Goal: Information Seeking & Learning: Learn about a topic

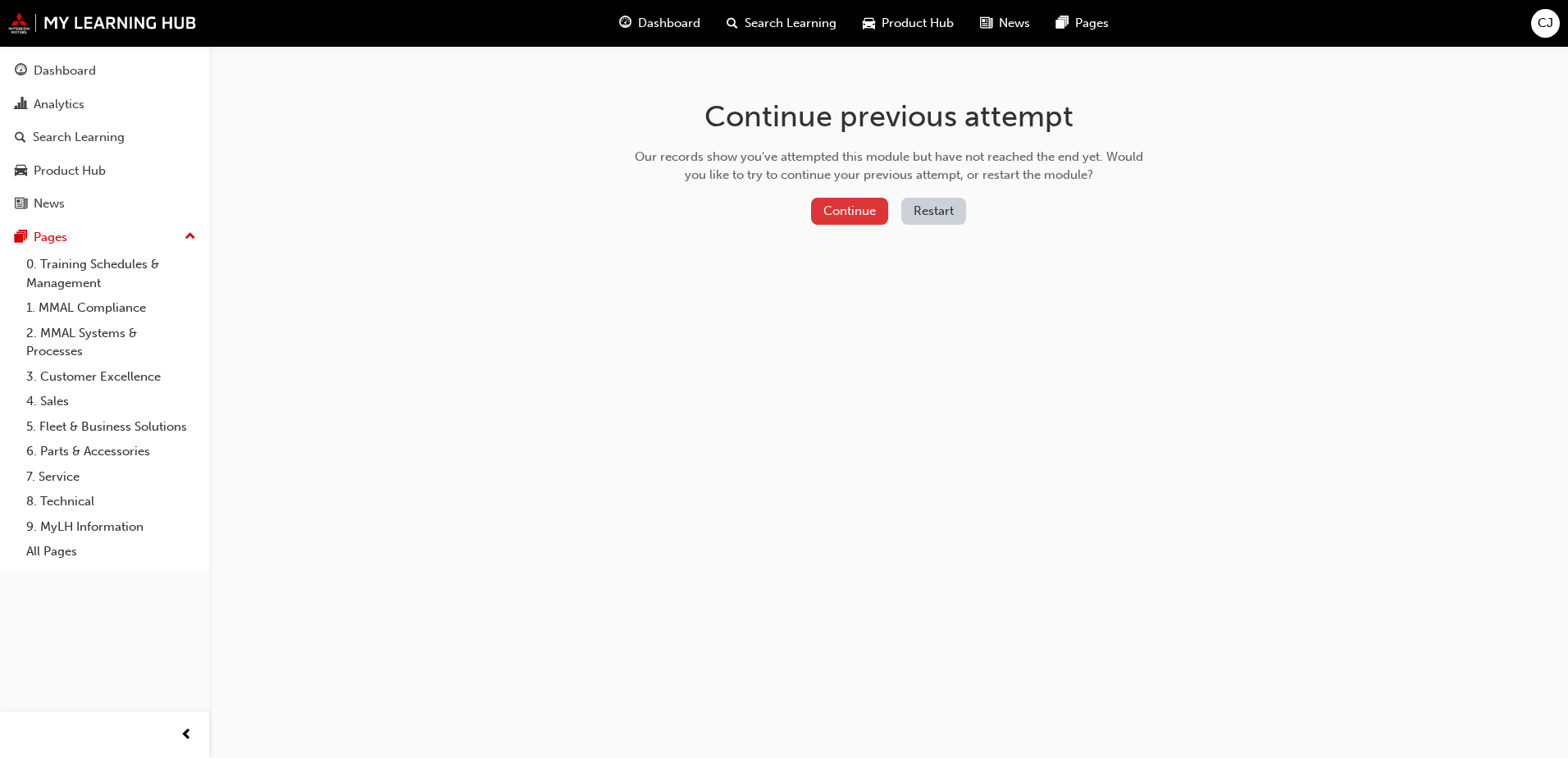
click at [857, 211] on button "Continue" at bounding box center [850, 210] width 77 height 27
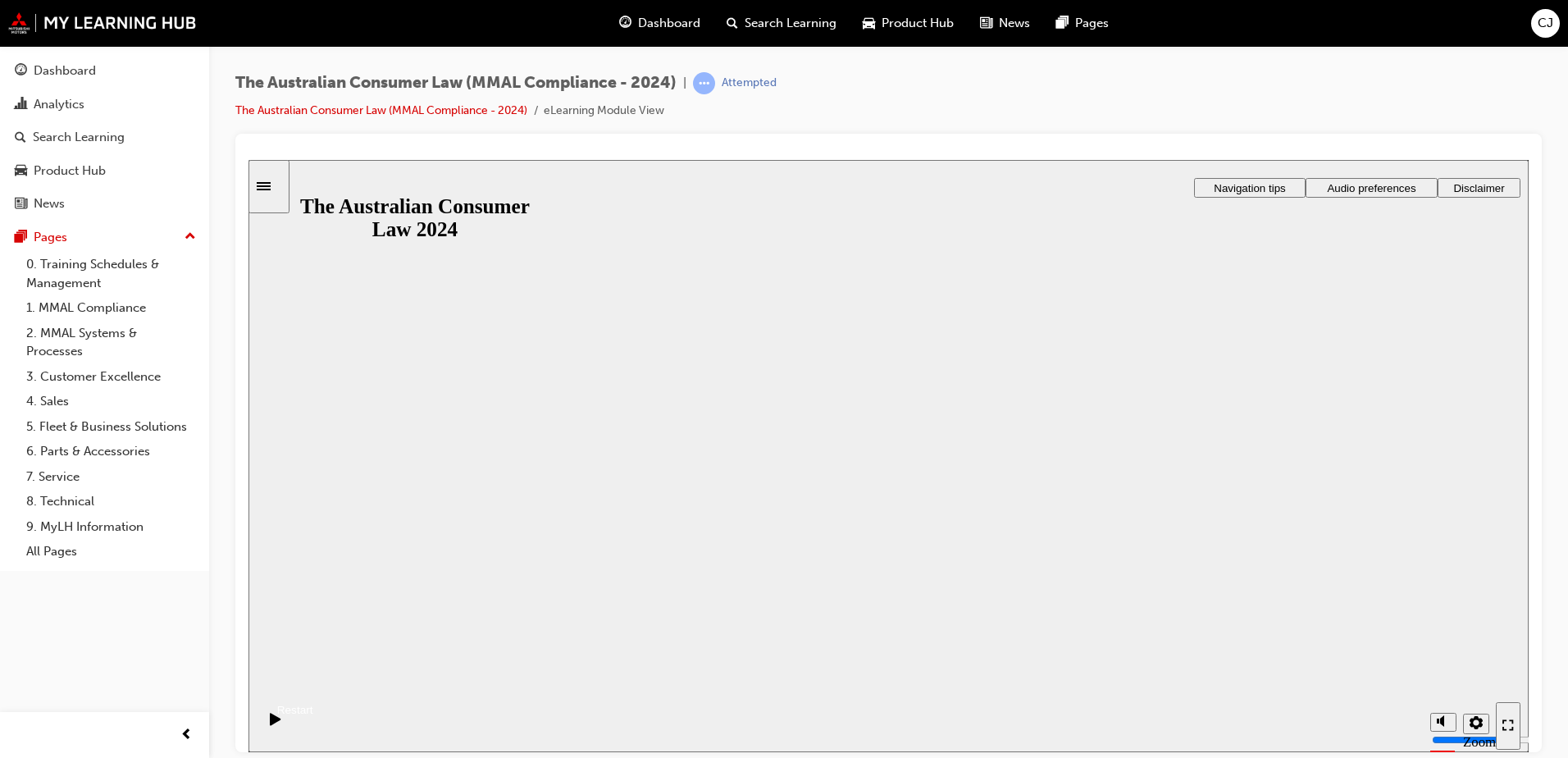
click at [314, 680] on button "Resume" at bounding box center [281, 690] width 65 height 22
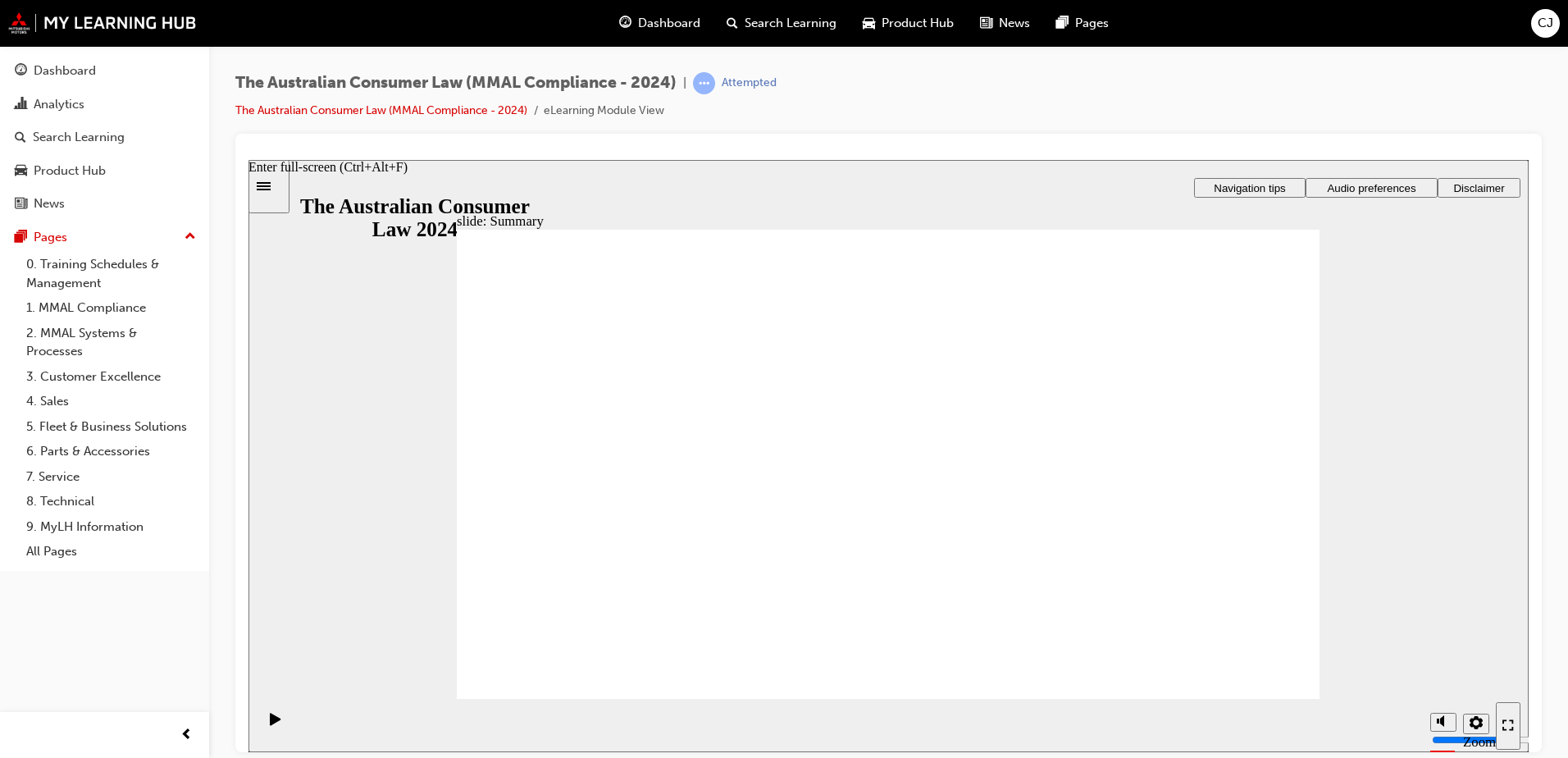
click at [1511, 721] on icon "Enter full-screen (Ctrl+Alt+F)" at bounding box center [1511, 721] width 4 height 4
click at [270, 724] on icon "Pause (Ctrl+Alt+P)" at bounding box center [275, 718] width 10 height 12
click at [187, 734] on span "prev-icon" at bounding box center [187, 735] width 12 height 21
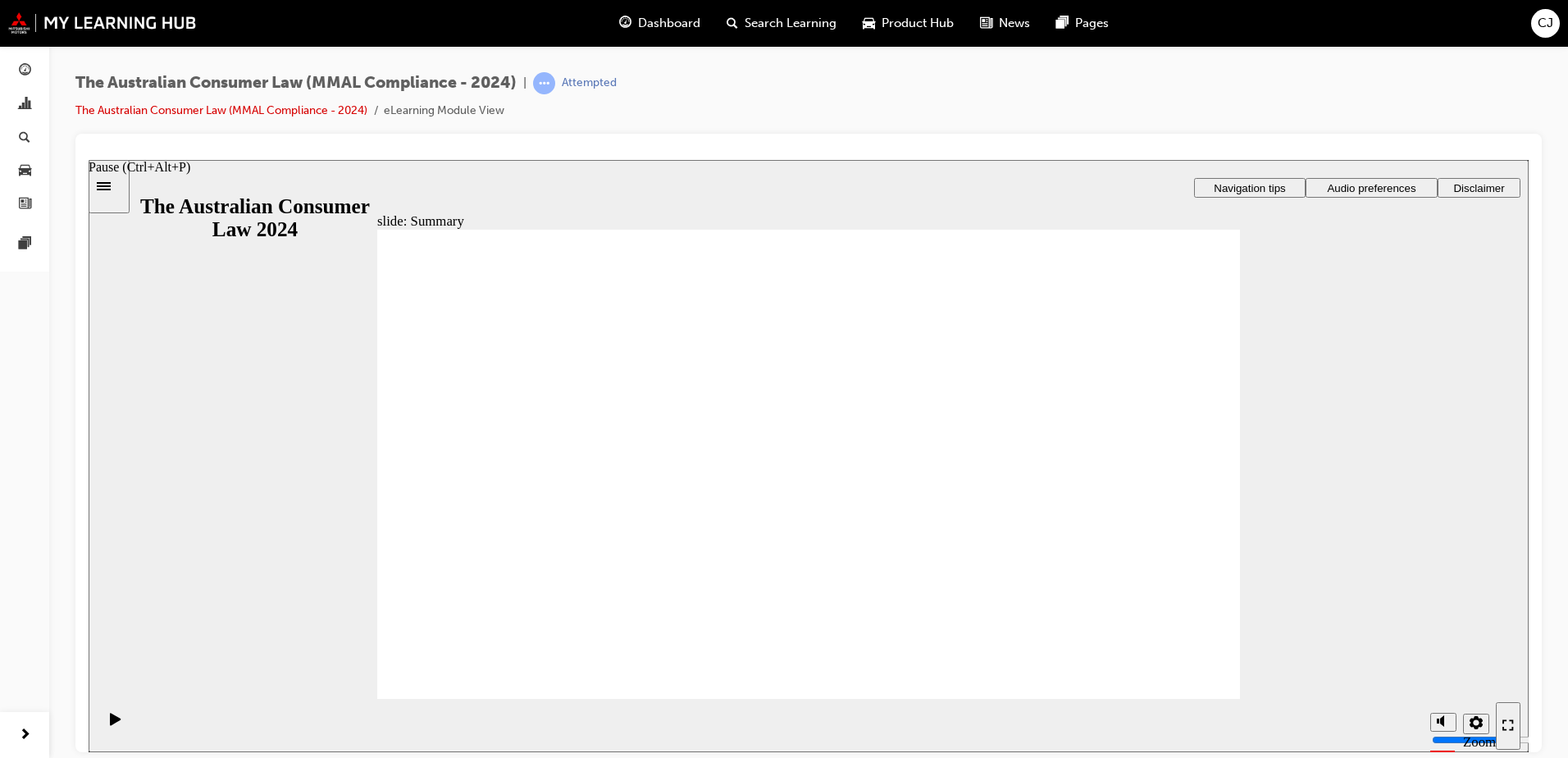
click at [109, 724] on icon "Pause (Ctrl+Alt+P)" at bounding box center [115, 718] width 10 height 12
click at [19, 732] on span "next-icon" at bounding box center [25, 735] width 12 height 21
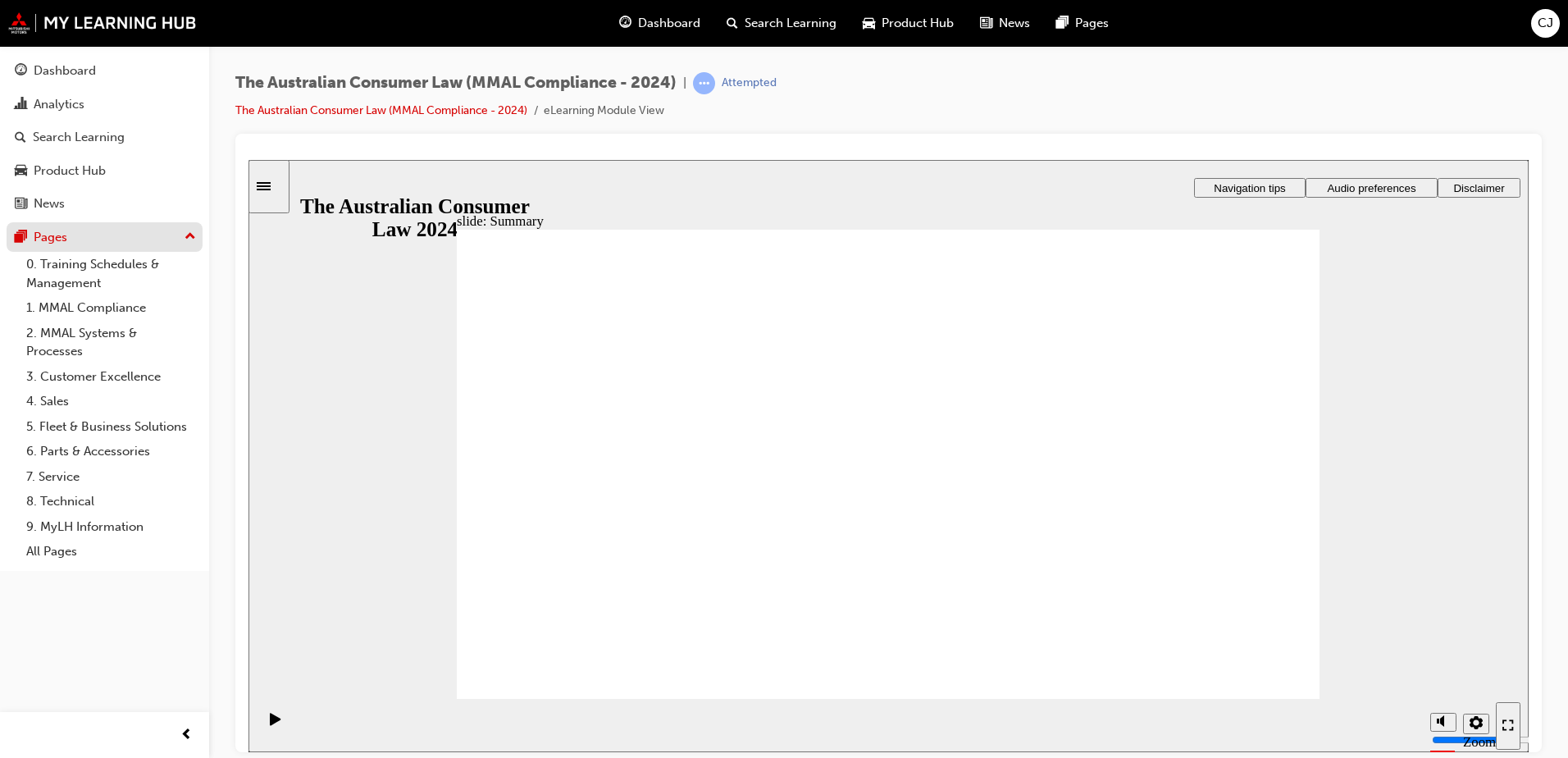
click at [89, 234] on div "Pages" at bounding box center [104, 237] width 180 height 21
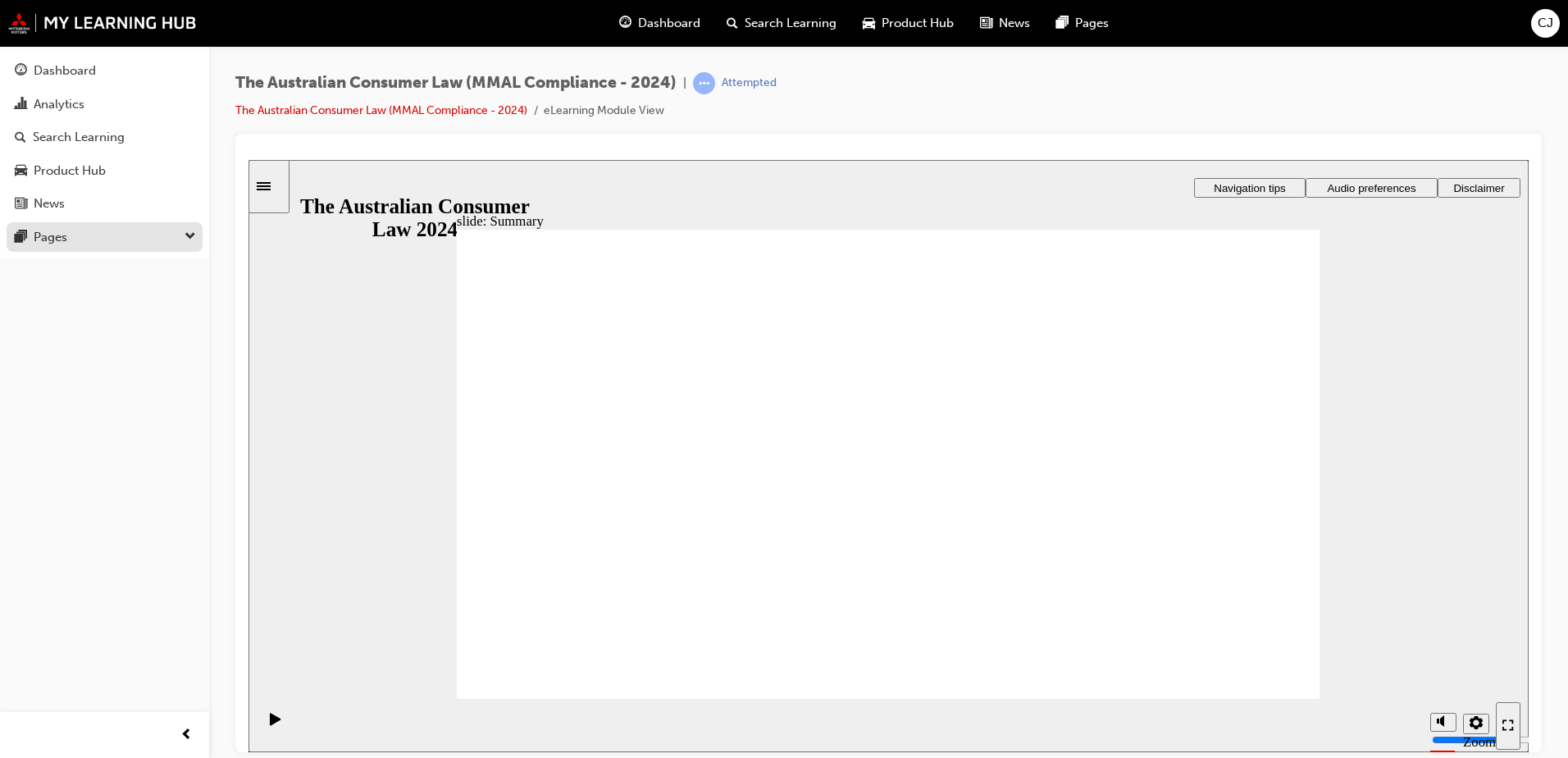
click at [89, 234] on div "Pages" at bounding box center [104, 237] width 180 height 21
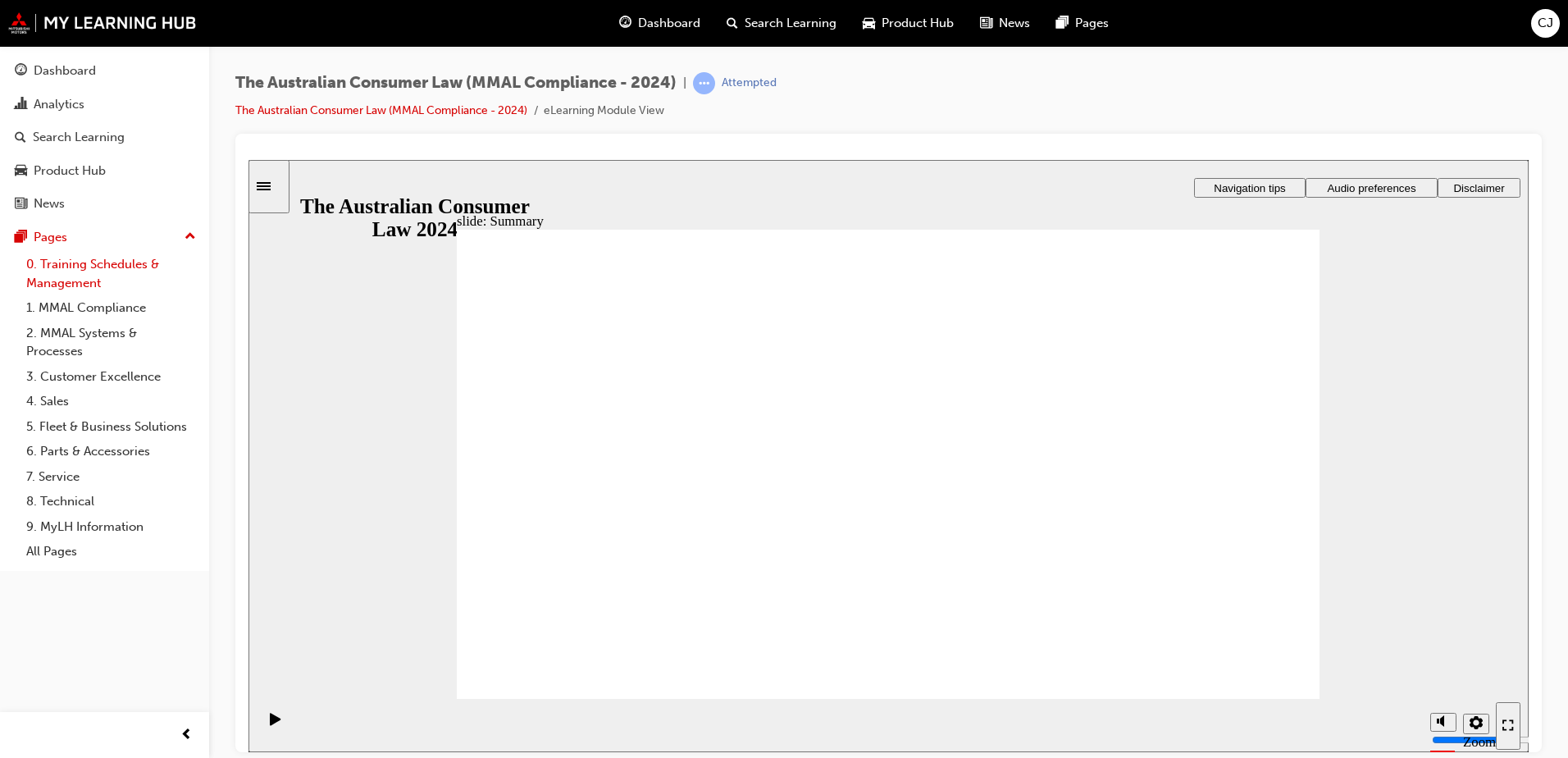
click at [91, 265] on link "0. Training Schedules & Management" at bounding box center [111, 274] width 182 height 43
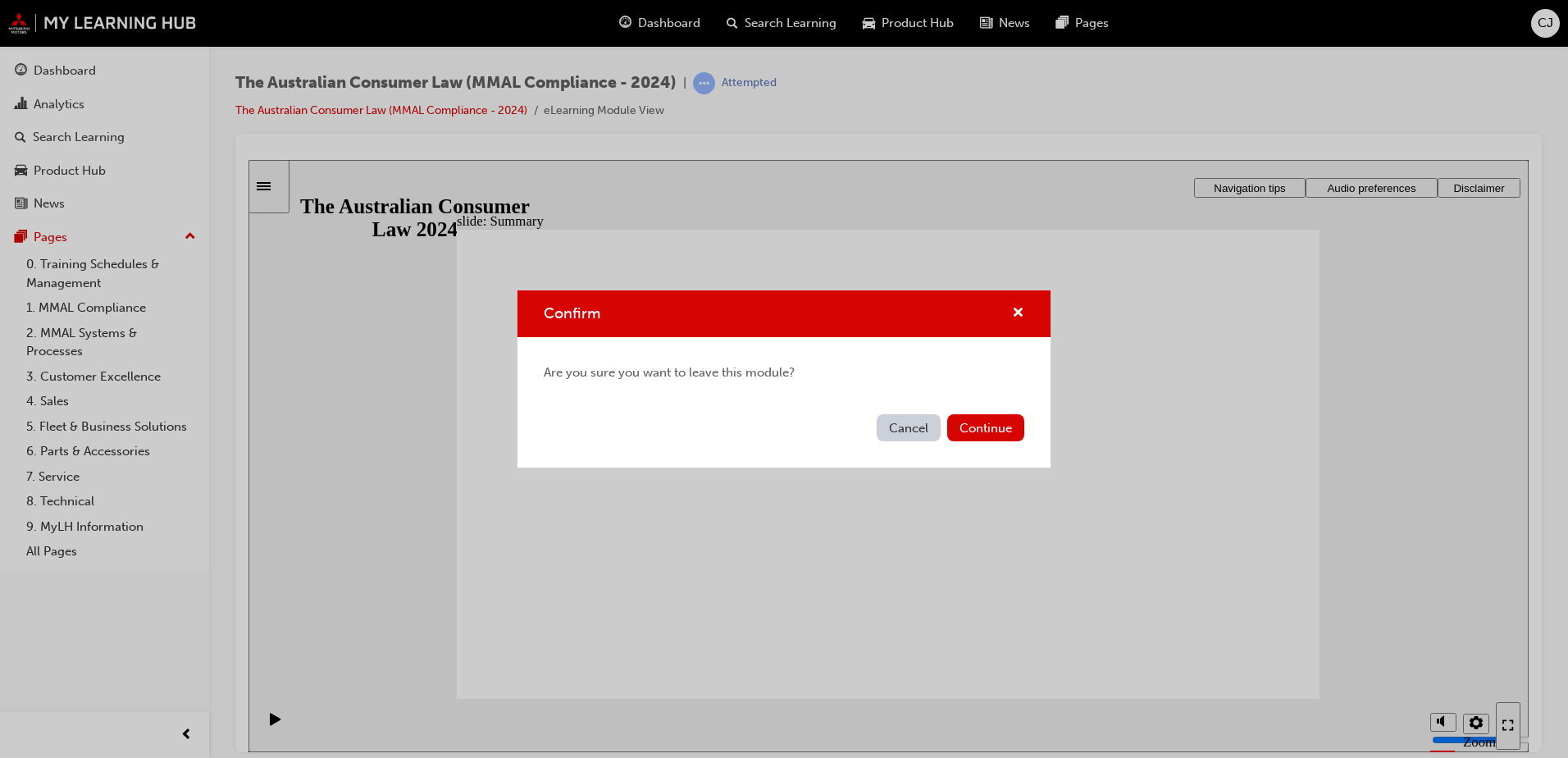
click at [912, 431] on button "Cancel" at bounding box center [909, 428] width 64 height 27
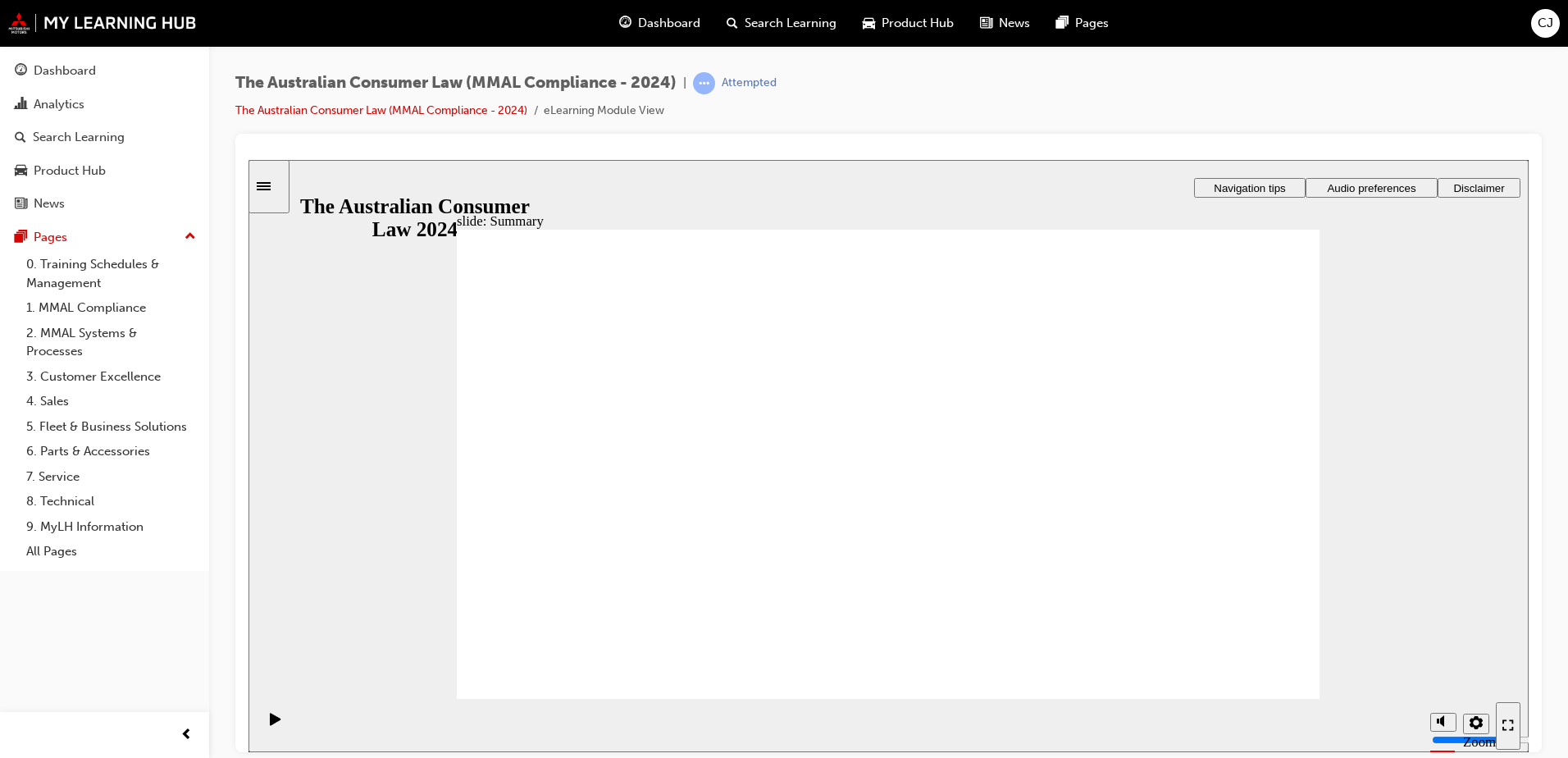
click at [272, 184] on icon "Sidebar Toggle" at bounding box center [268, 184] width 24 height 10
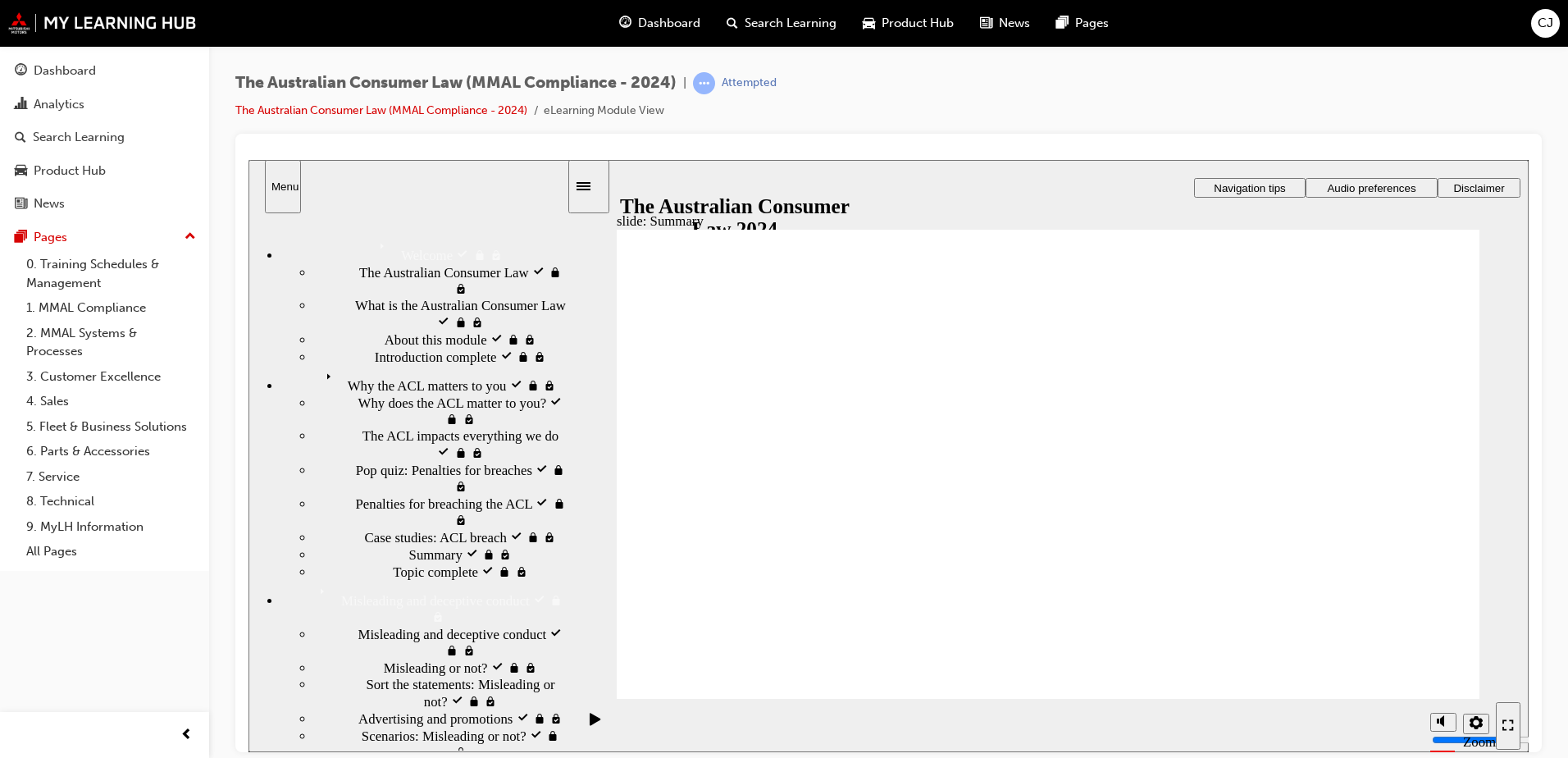
click at [365, 382] on span "Why the ACL matters to you visited" at bounding box center [419, 373] width 199 height 17
click at [366, 382] on span "Why the ACL matters to you" at bounding box center [399, 373] width 159 height 17
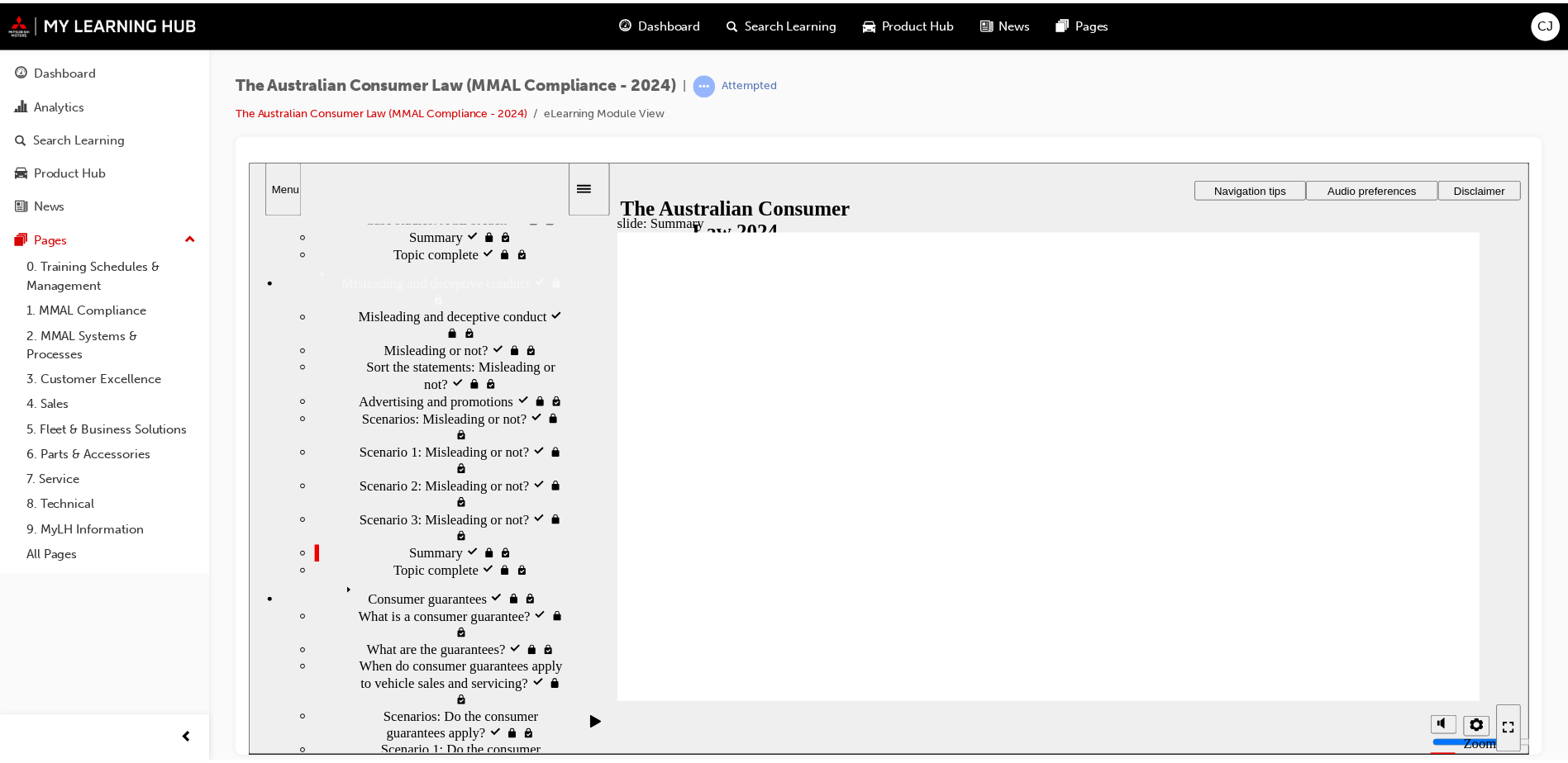
scroll to position [413, 0]
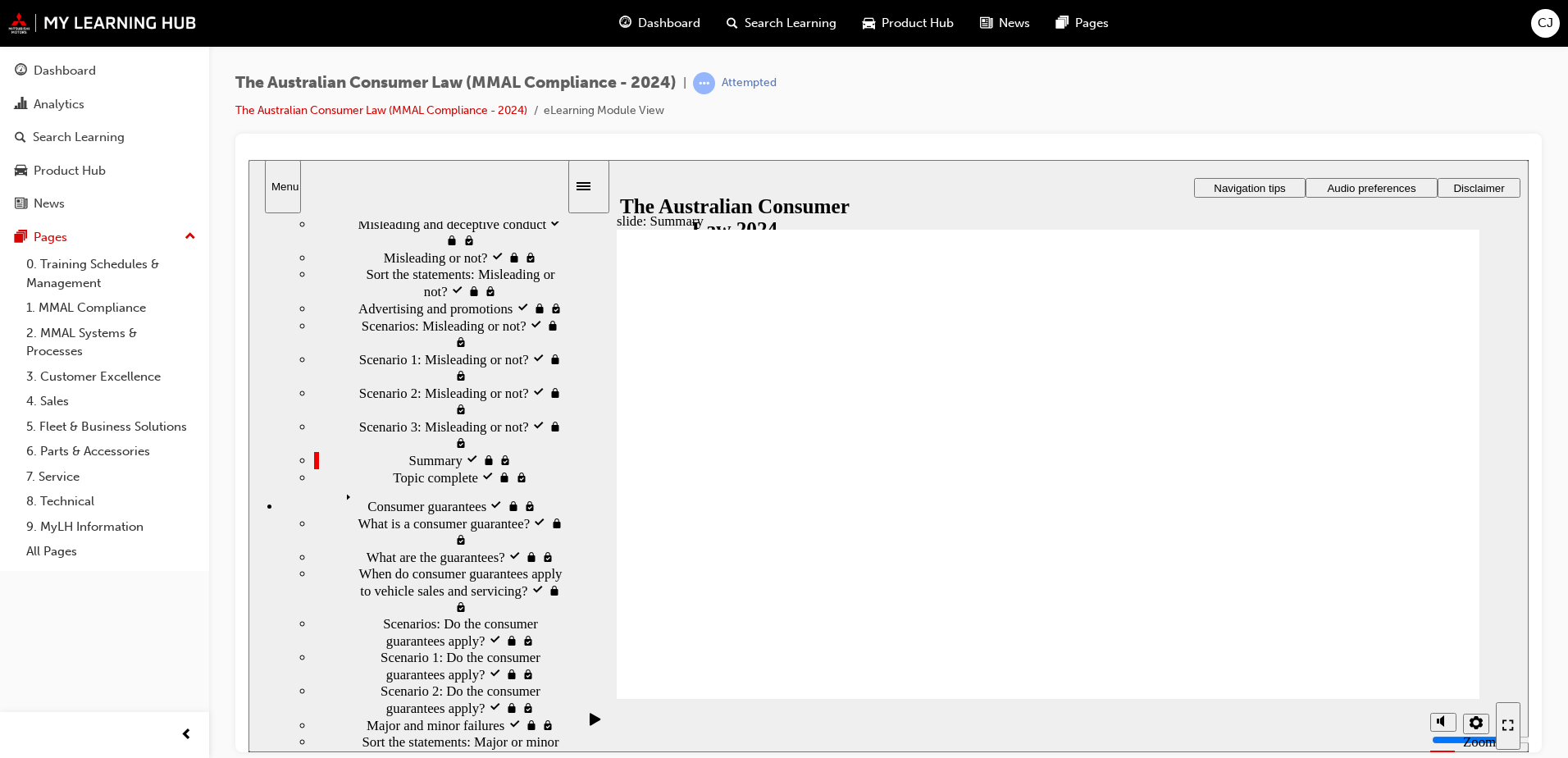
click at [453, 469] on div "Topic complete locked Topic complete" at bounding box center [440, 477] width 253 height 17
click at [461, 451] on div "Summary visited Summary" at bounding box center [440, 460] width 253 height 17
click at [804, 18] on span "Search Learning" at bounding box center [791, 23] width 92 height 19
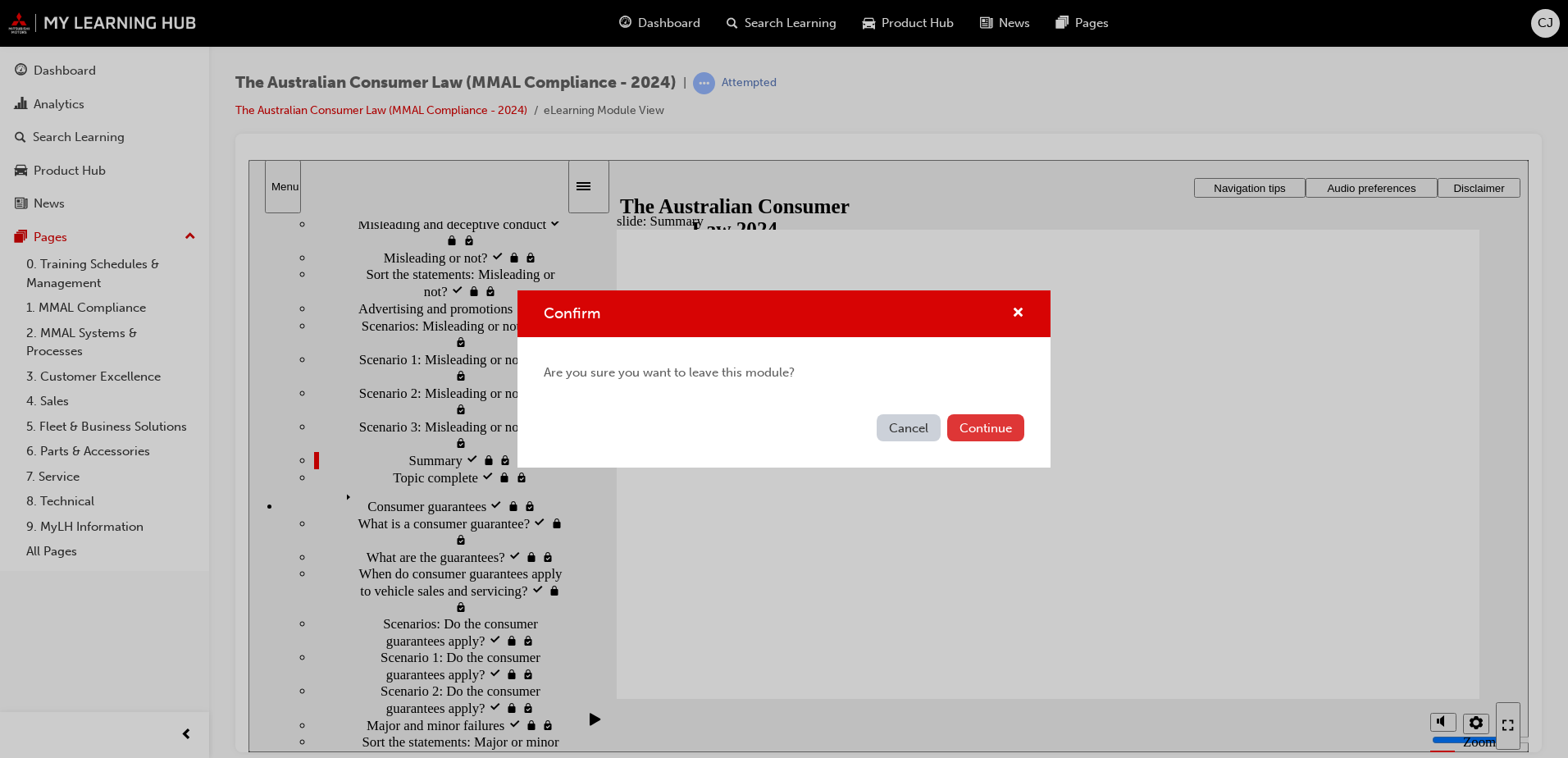
click at [975, 431] on button "Continue" at bounding box center [985, 428] width 77 height 27
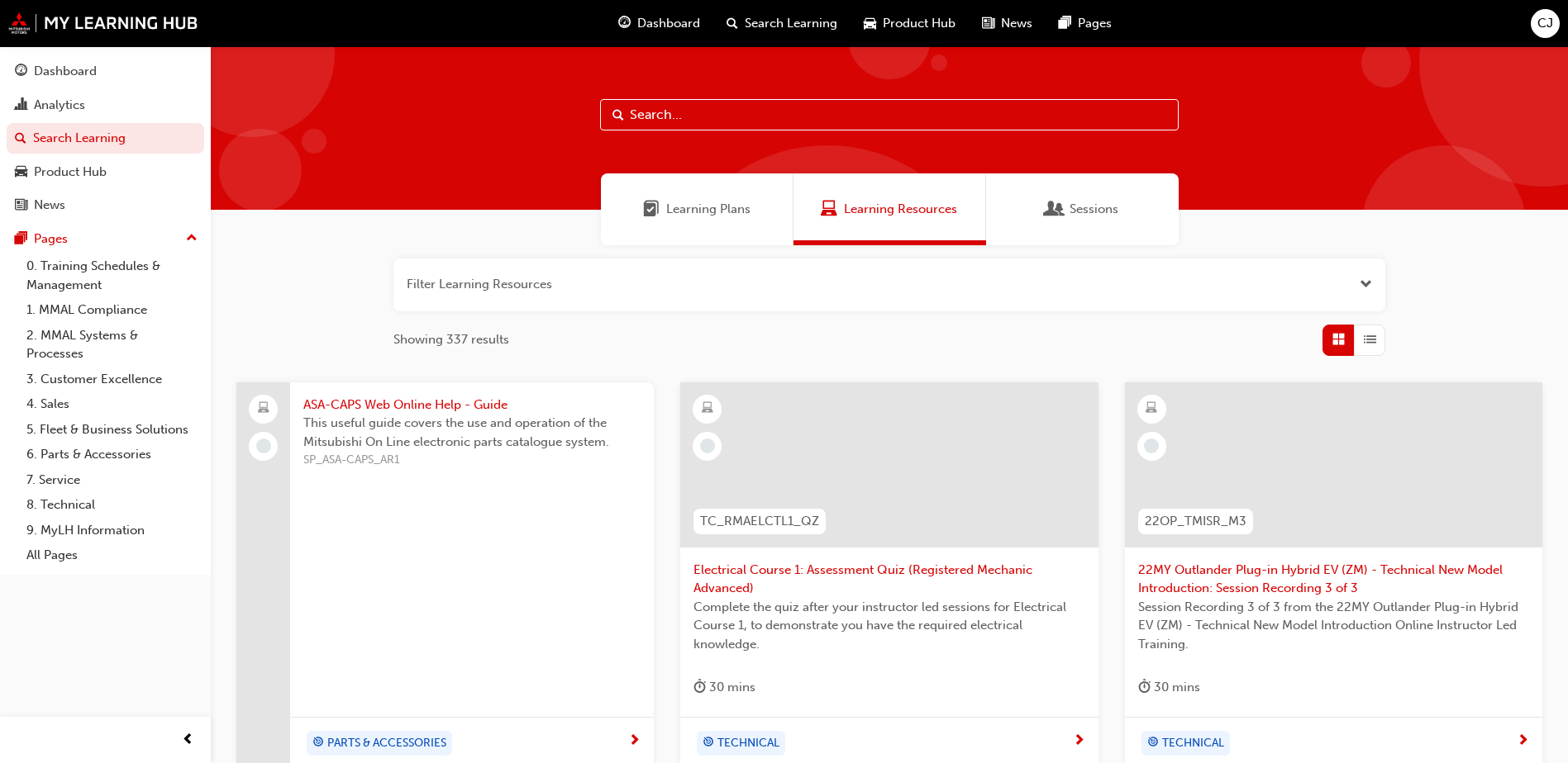
click at [692, 204] on span "Learning Plans" at bounding box center [708, 209] width 84 height 19
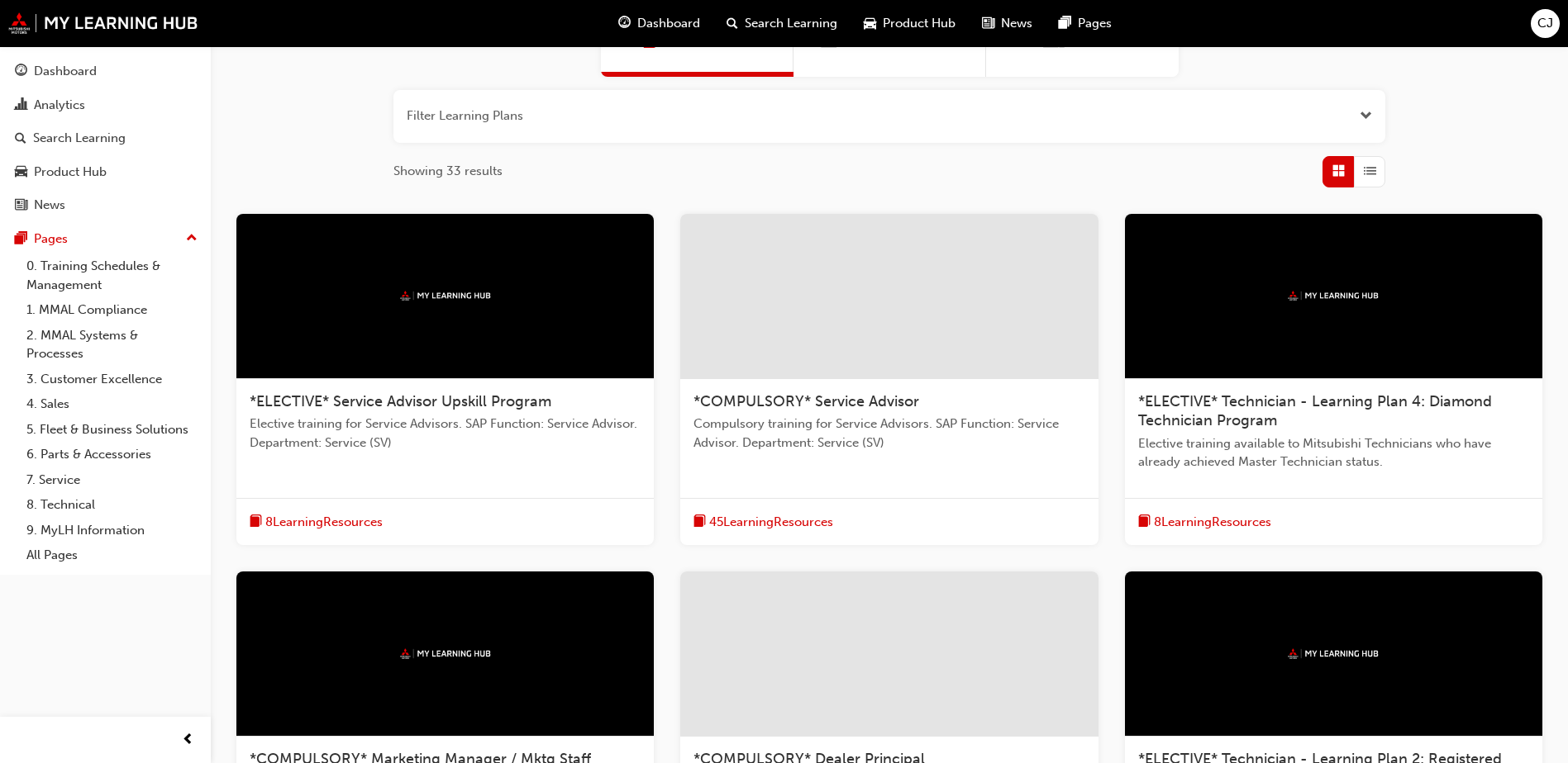
scroll to position [116, 0]
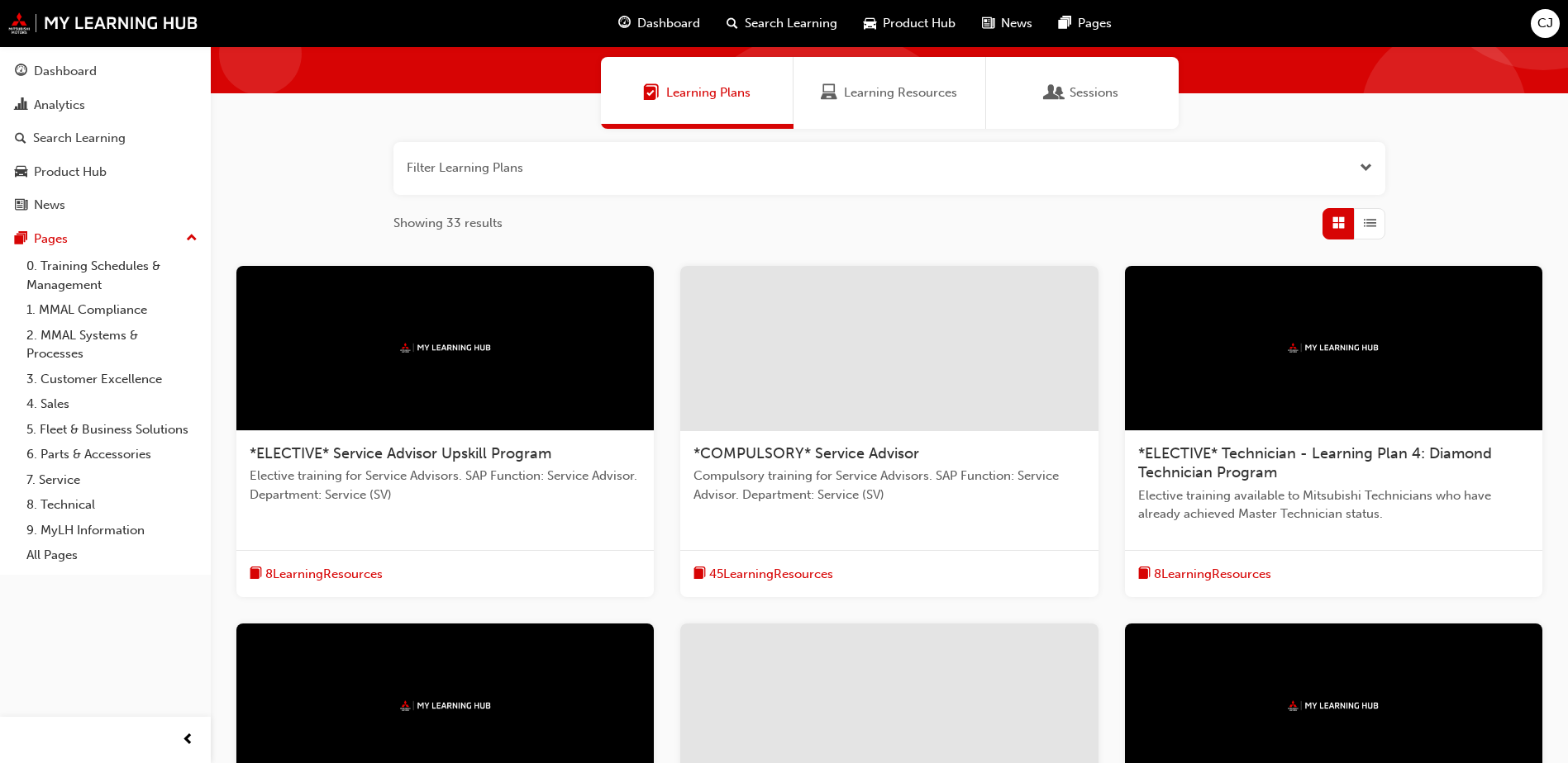
click at [893, 86] on span "Learning Resources" at bounding box center [900, 93] width 113 height 19
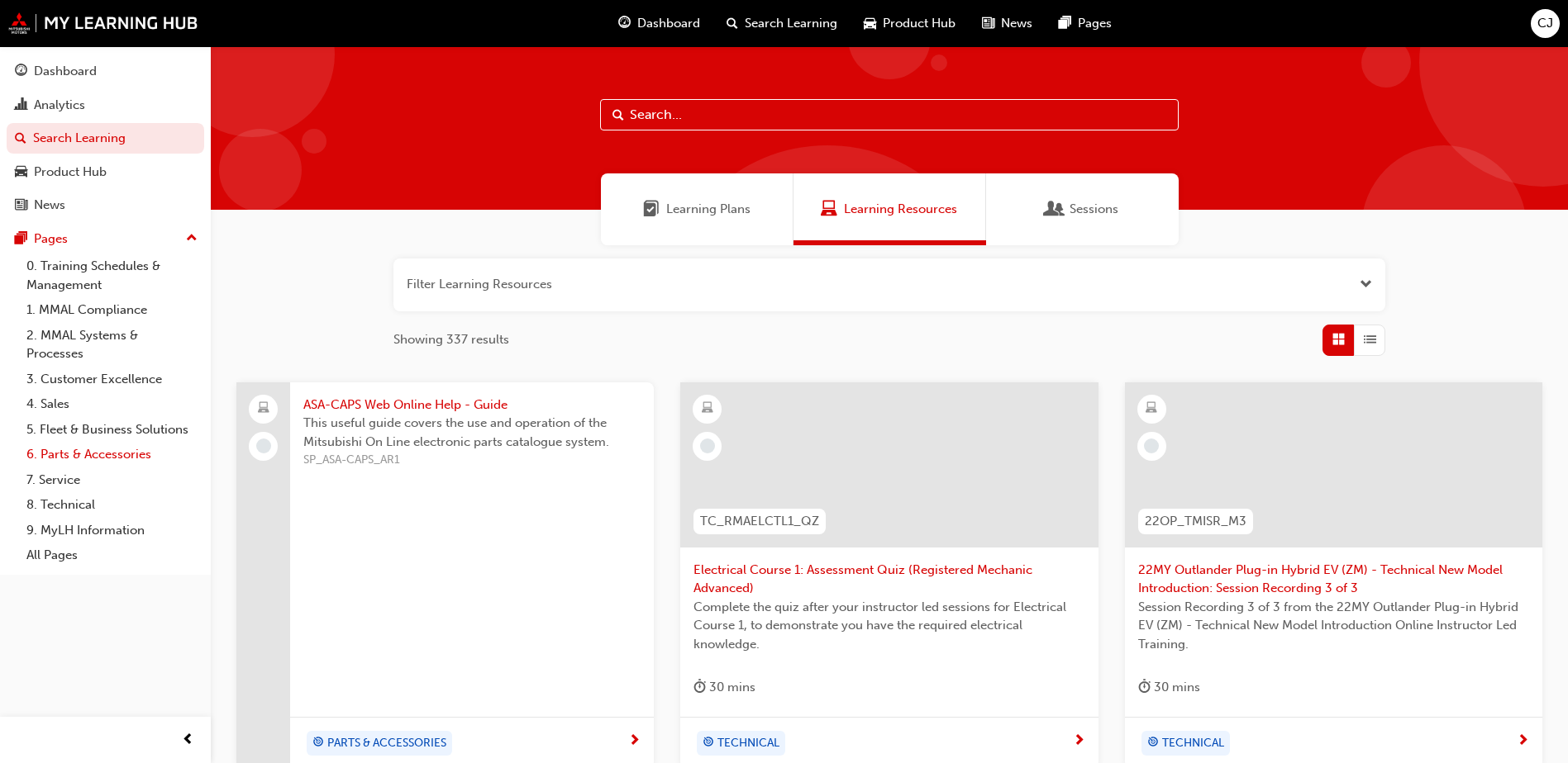
click at [147, 458] on link "6. Parts & Accessories" at bounding box center [112, 454] width 184 height 25
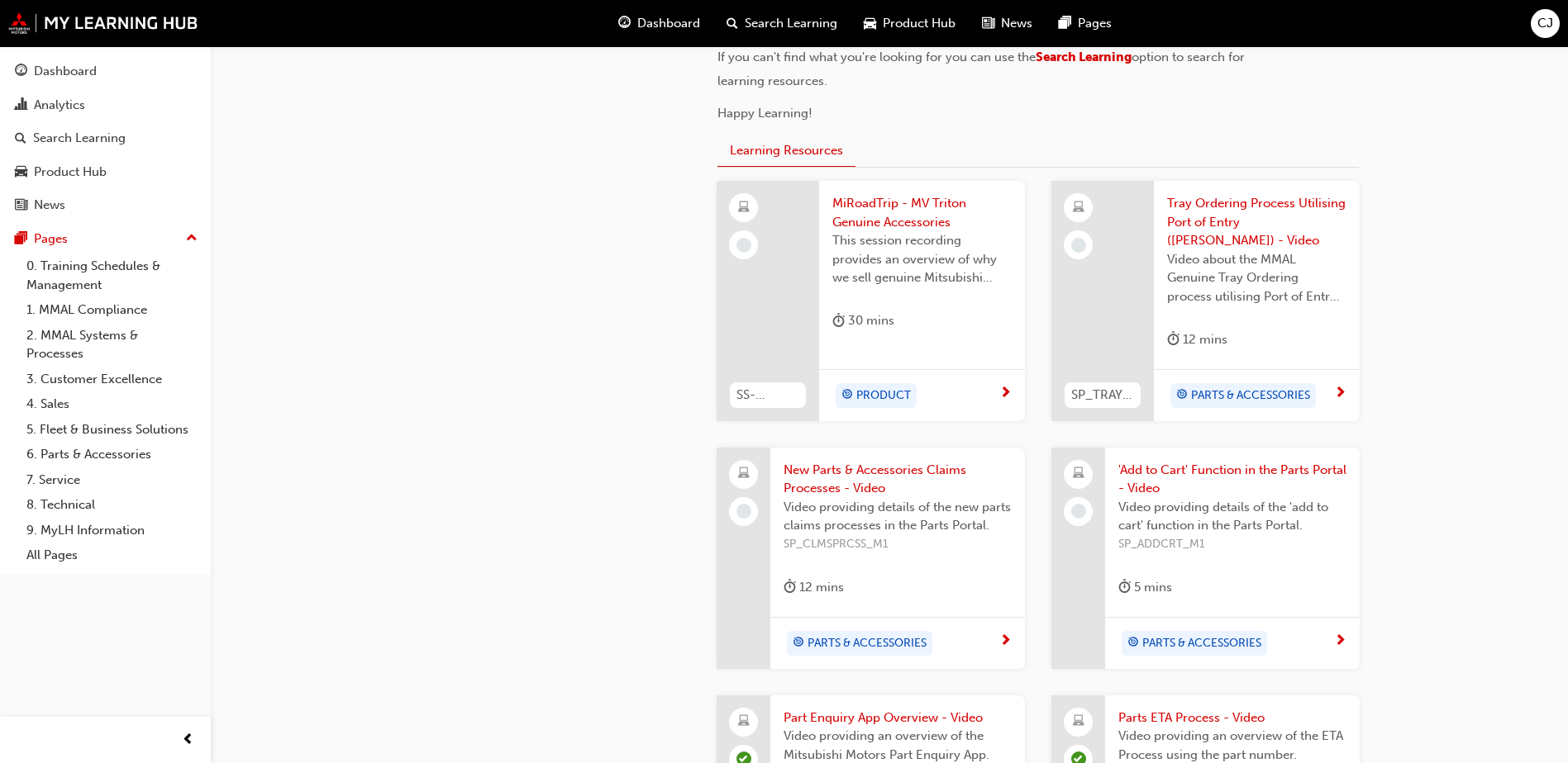
scroll to position [578, 0]
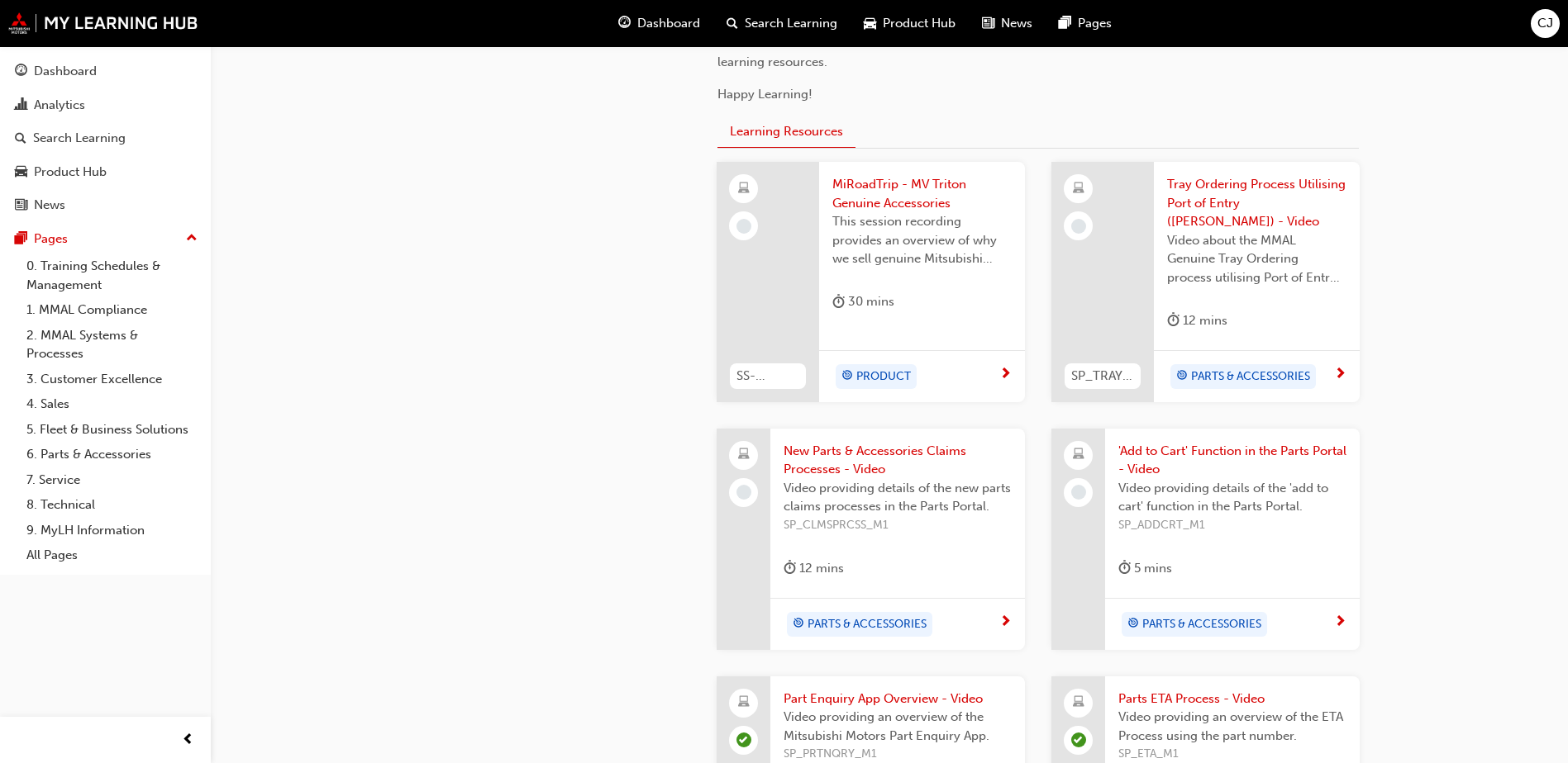
click at [1002, 368] on span "next-icon" at bounding box center [1005, 374] width 12 height 15
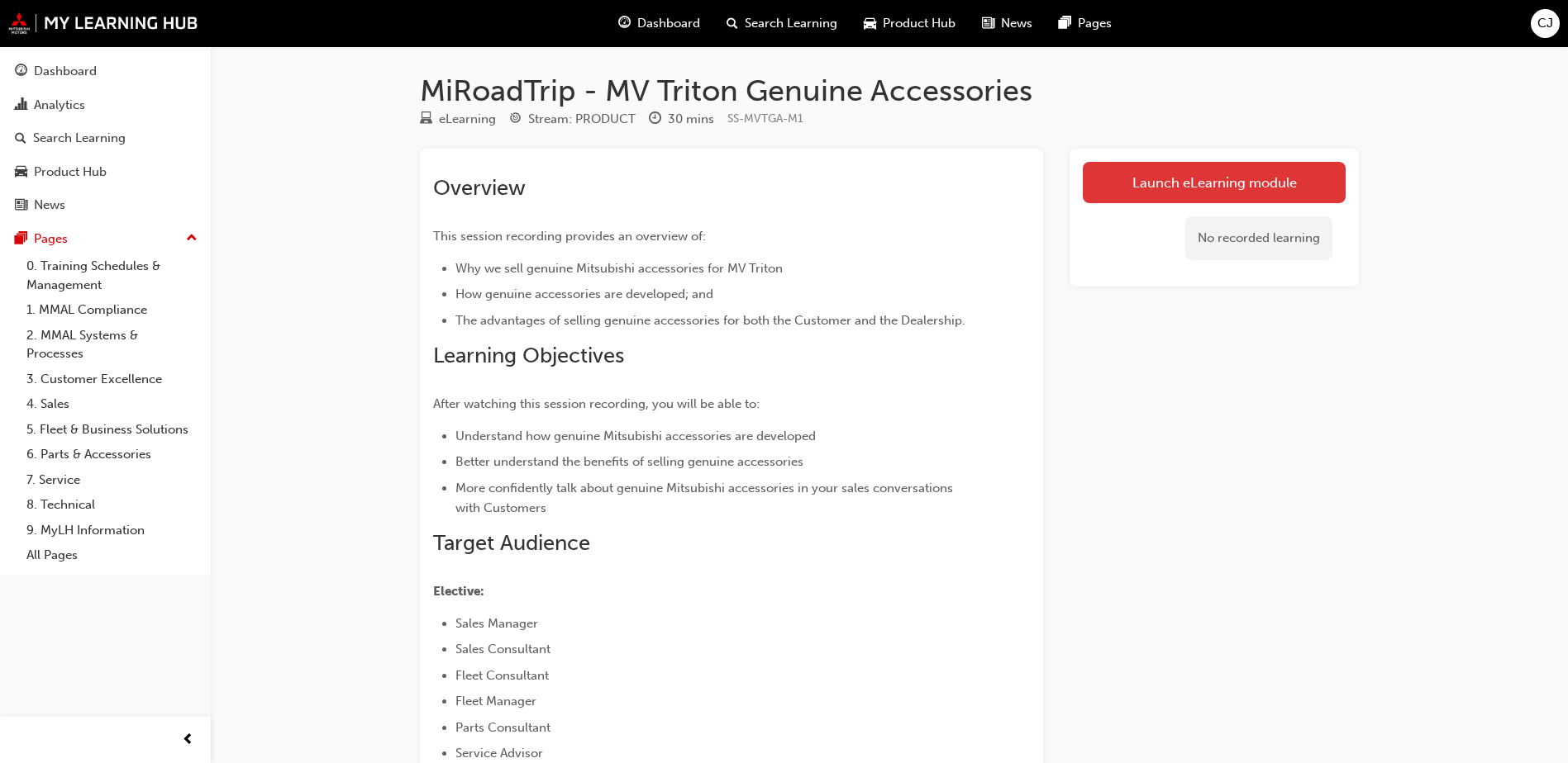
click at [1236, 174] on link "Launch eLearning module" at bounding box center [1214, 182] width 263 height 41
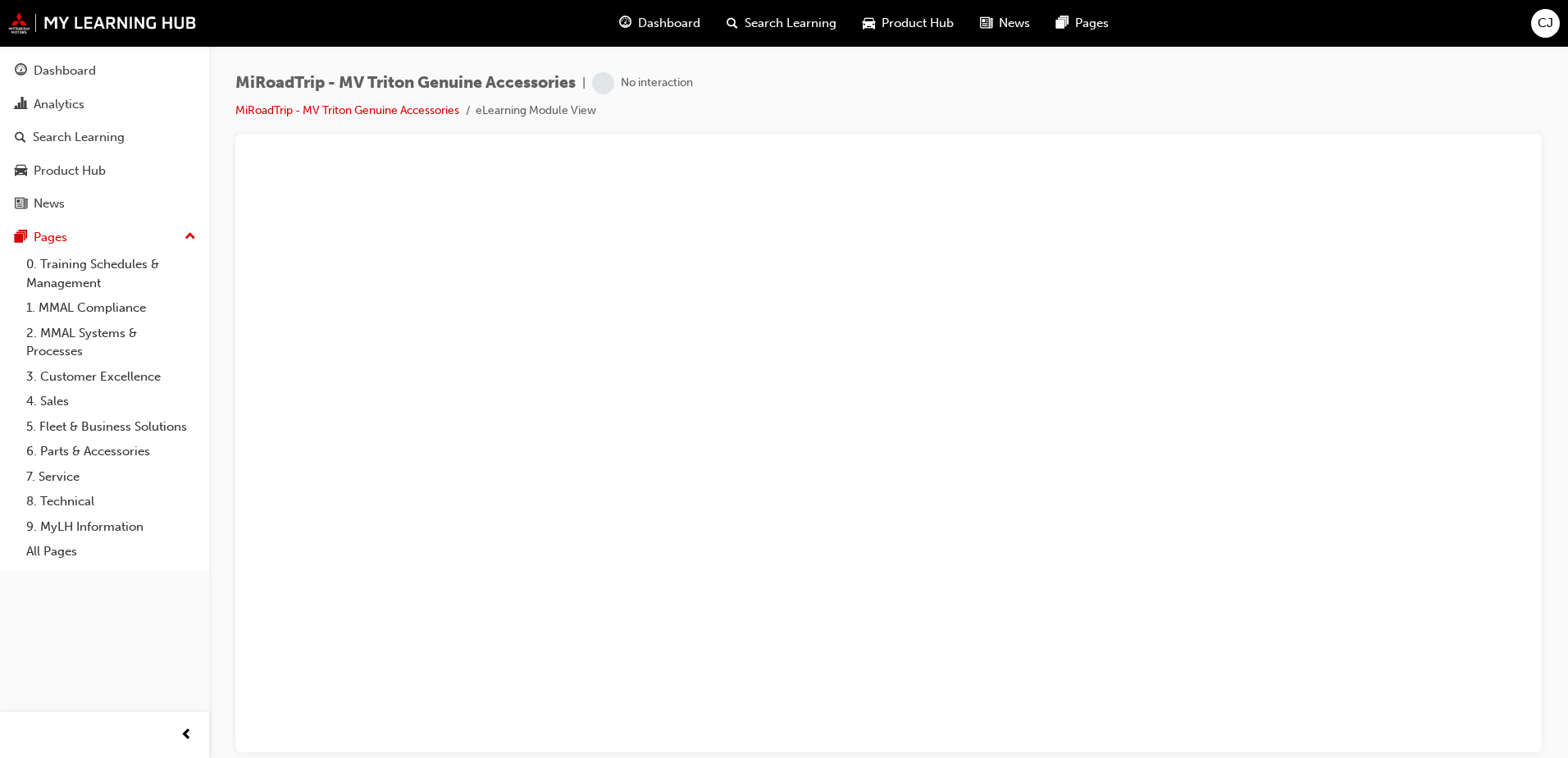
click at [665, 22] on span "Dashboard" at bounding box center [669, 23] width 63 height 19
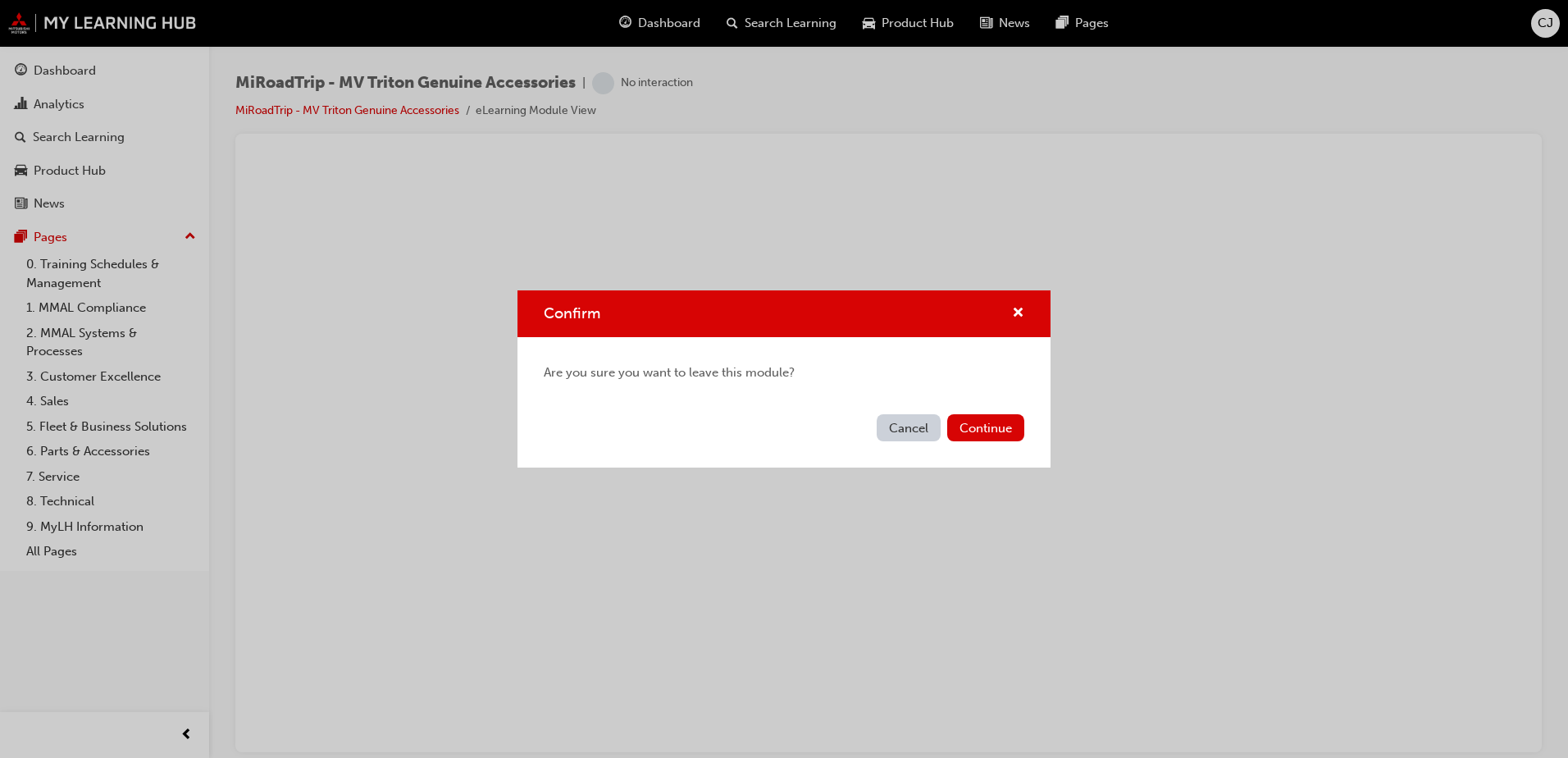
click at [933, 429] on button "Cancel" at bounding box center [909, 428] width 64 height 27
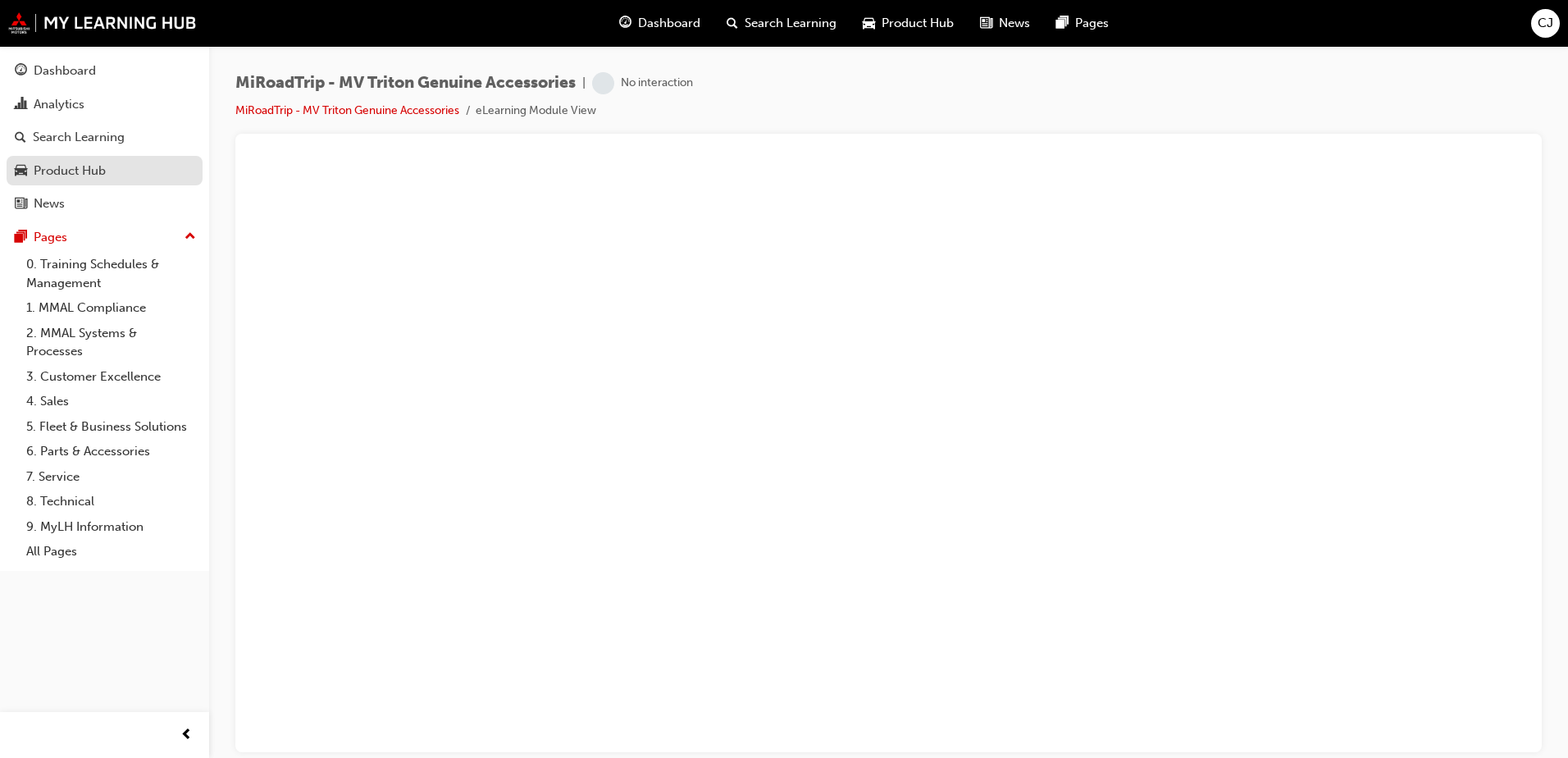
click at [89, 163] on div "Product Hub" at bounding box center [69, 171] width 72 height 19
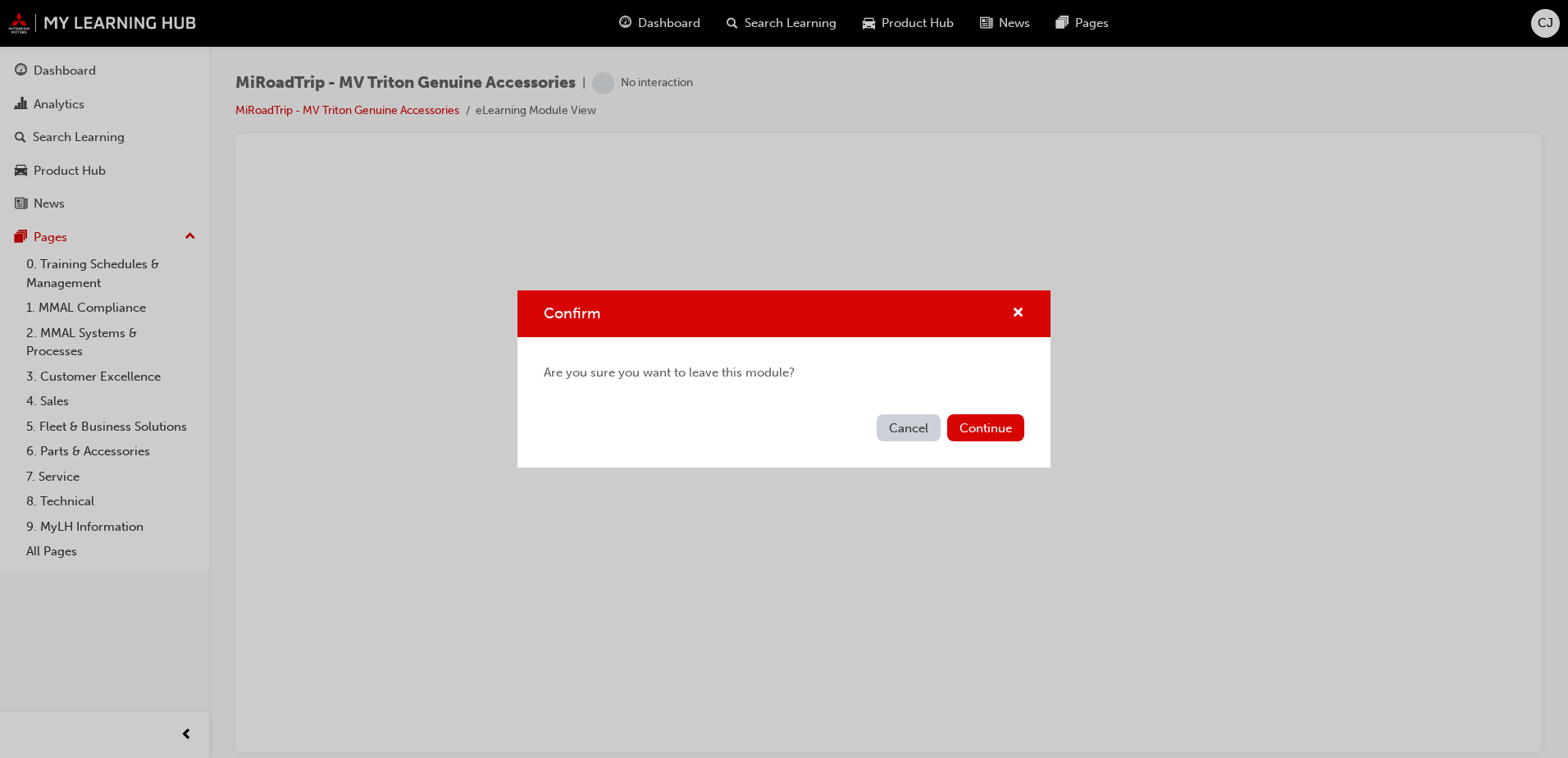
click at [914, 431] on button "Cancel" at bounding box center [909, 428] width 64 height 27
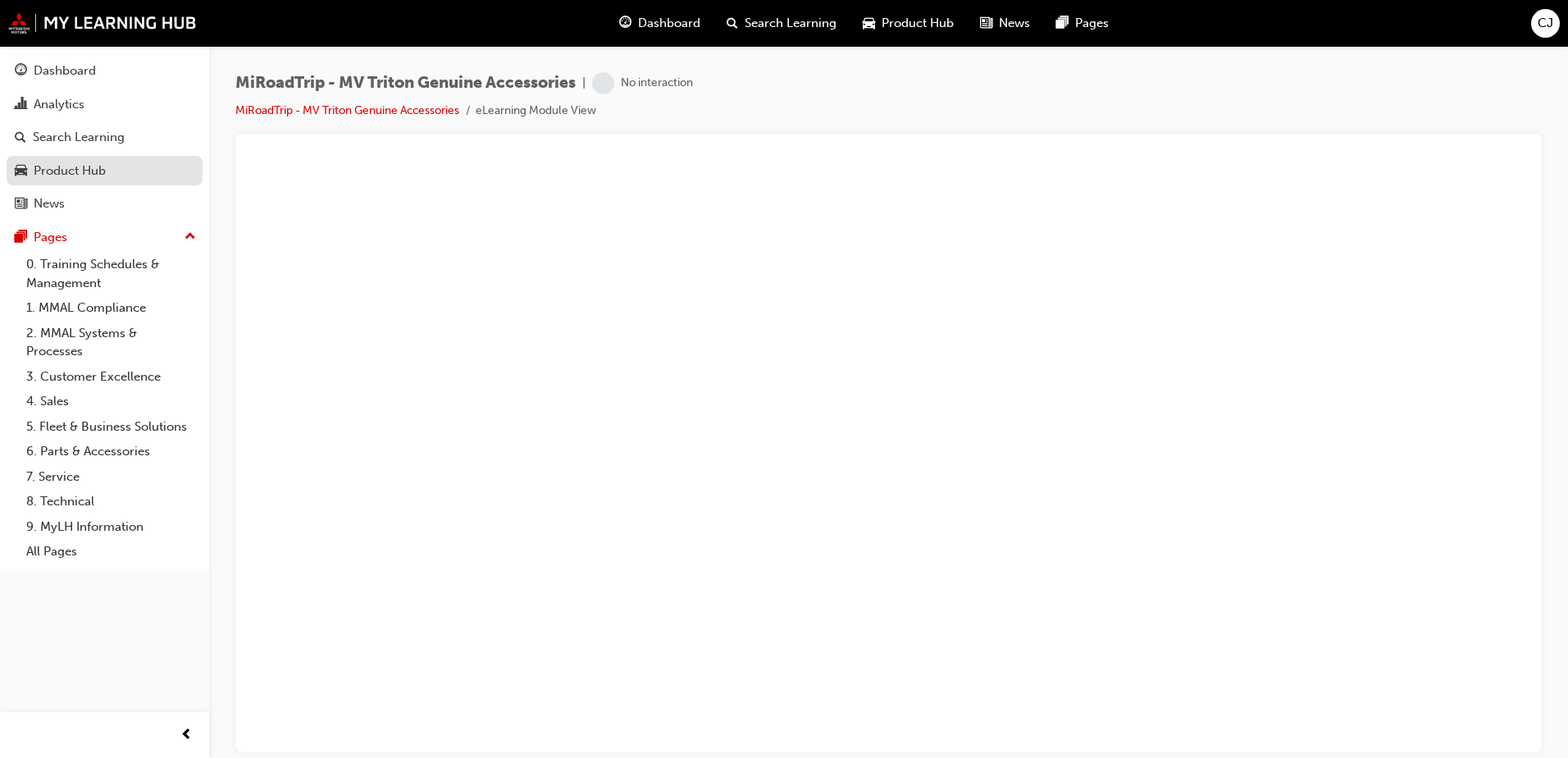
click at [103, 171] on div "Product Hub" at bounding box center [69, 171] width 72 height 19
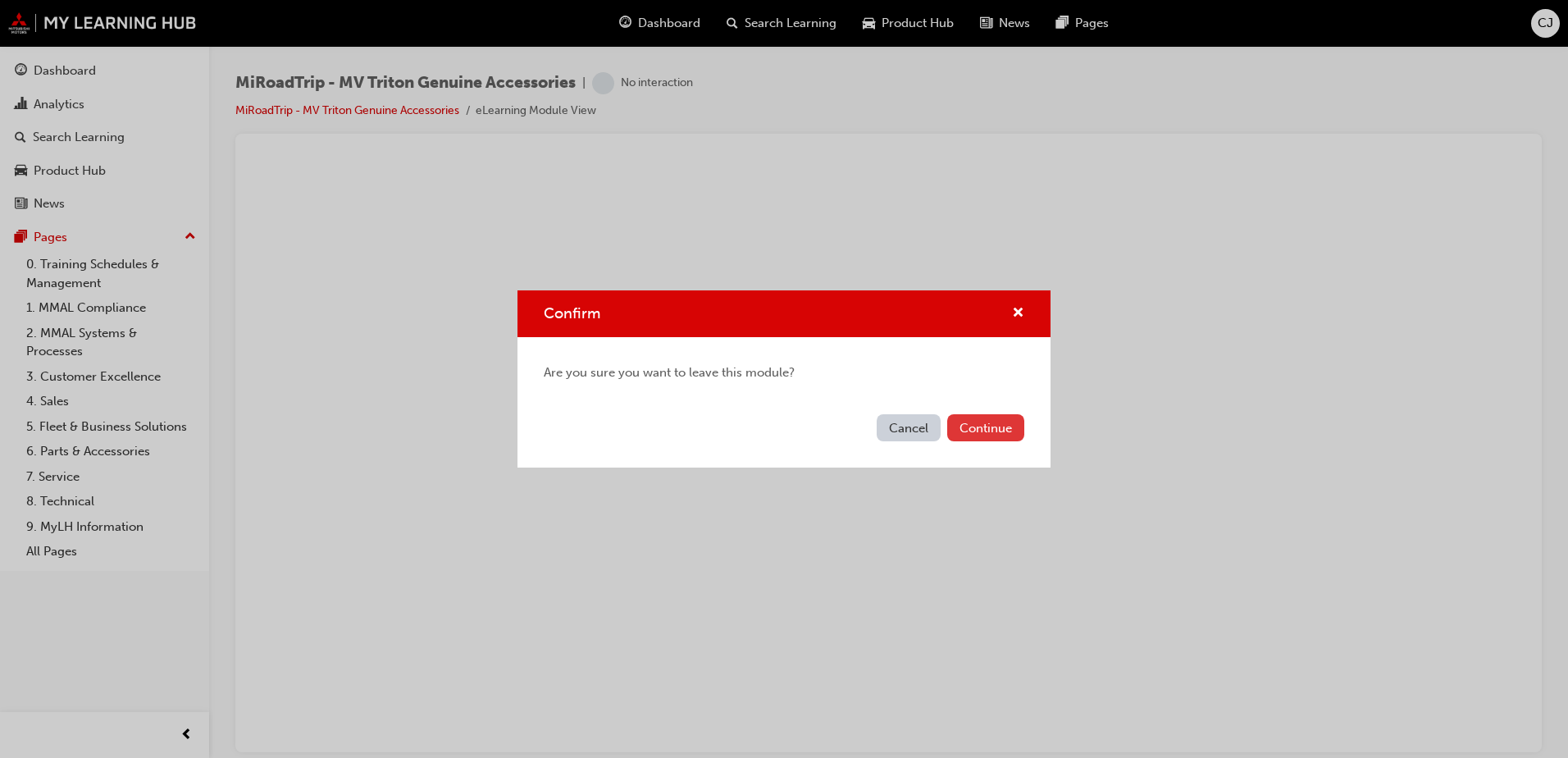
click at [989, 430] on button "Continue" at bounding box center [985, 428] width 77 height 27
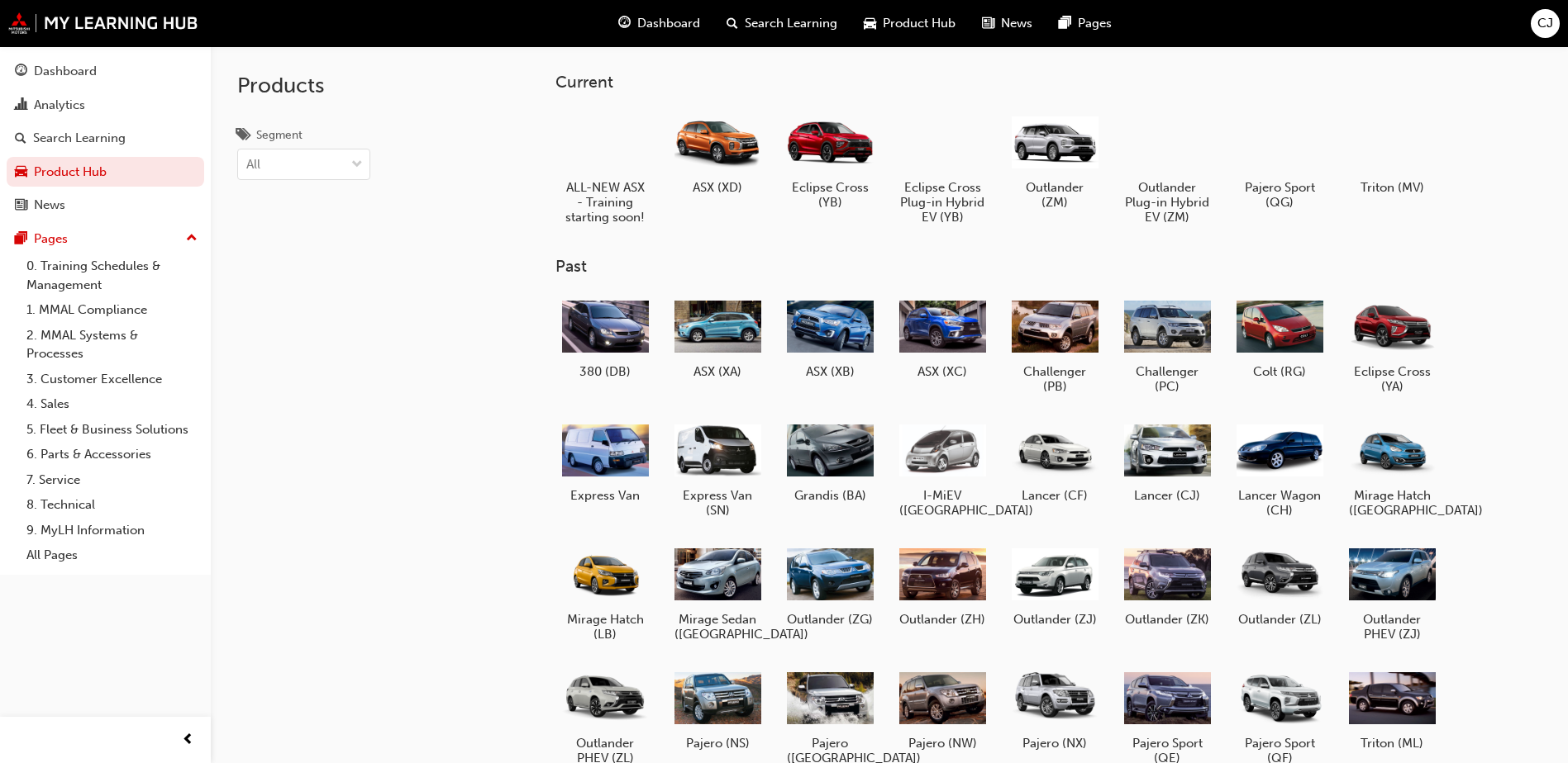
click at [651, 18] on span "Dashboard" at bounding box center [669, 24] width 63 height 19
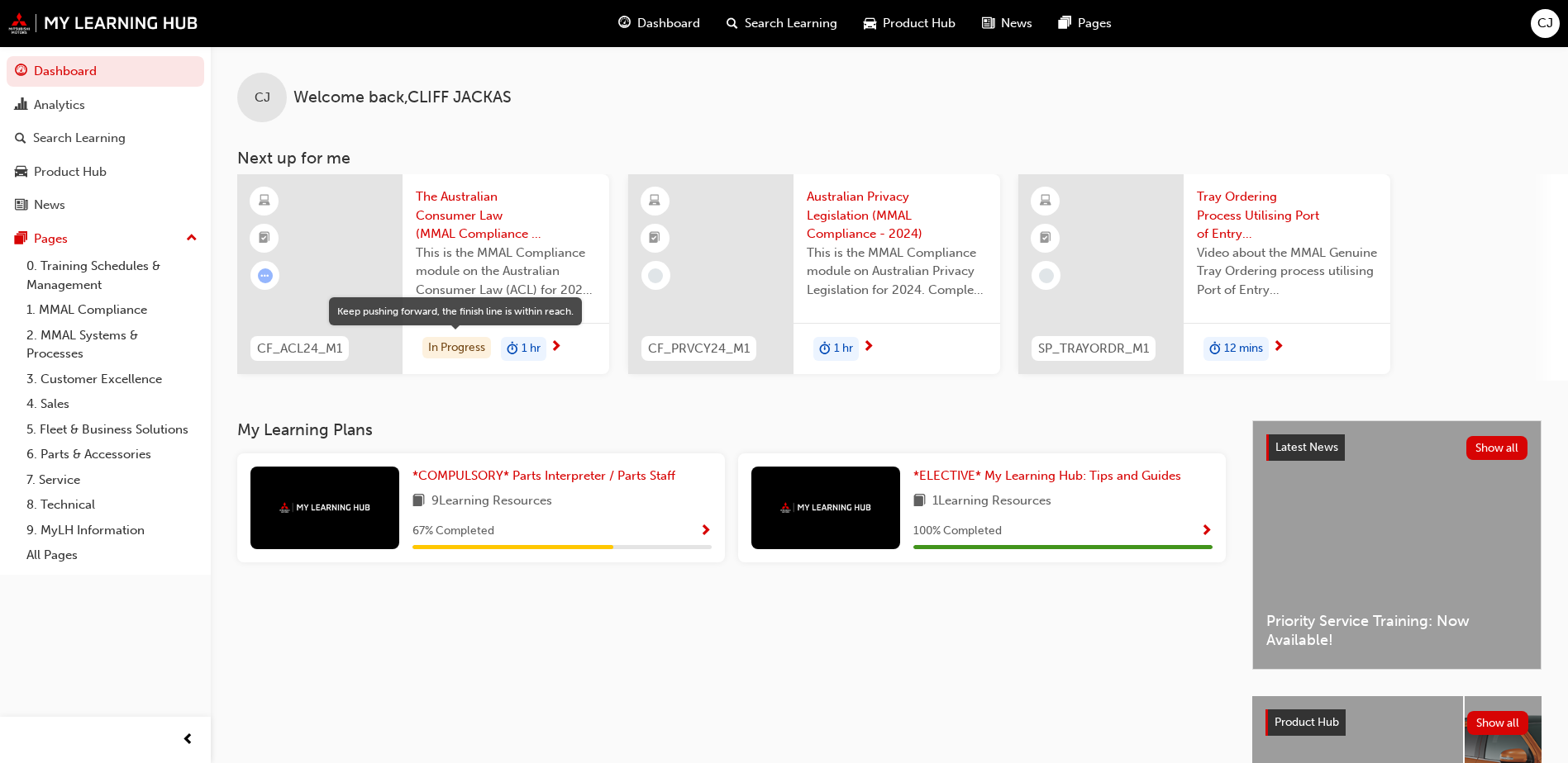
click at [454, 346] on div "In Progress" at bounding box center [456, 347] width 68 height 22
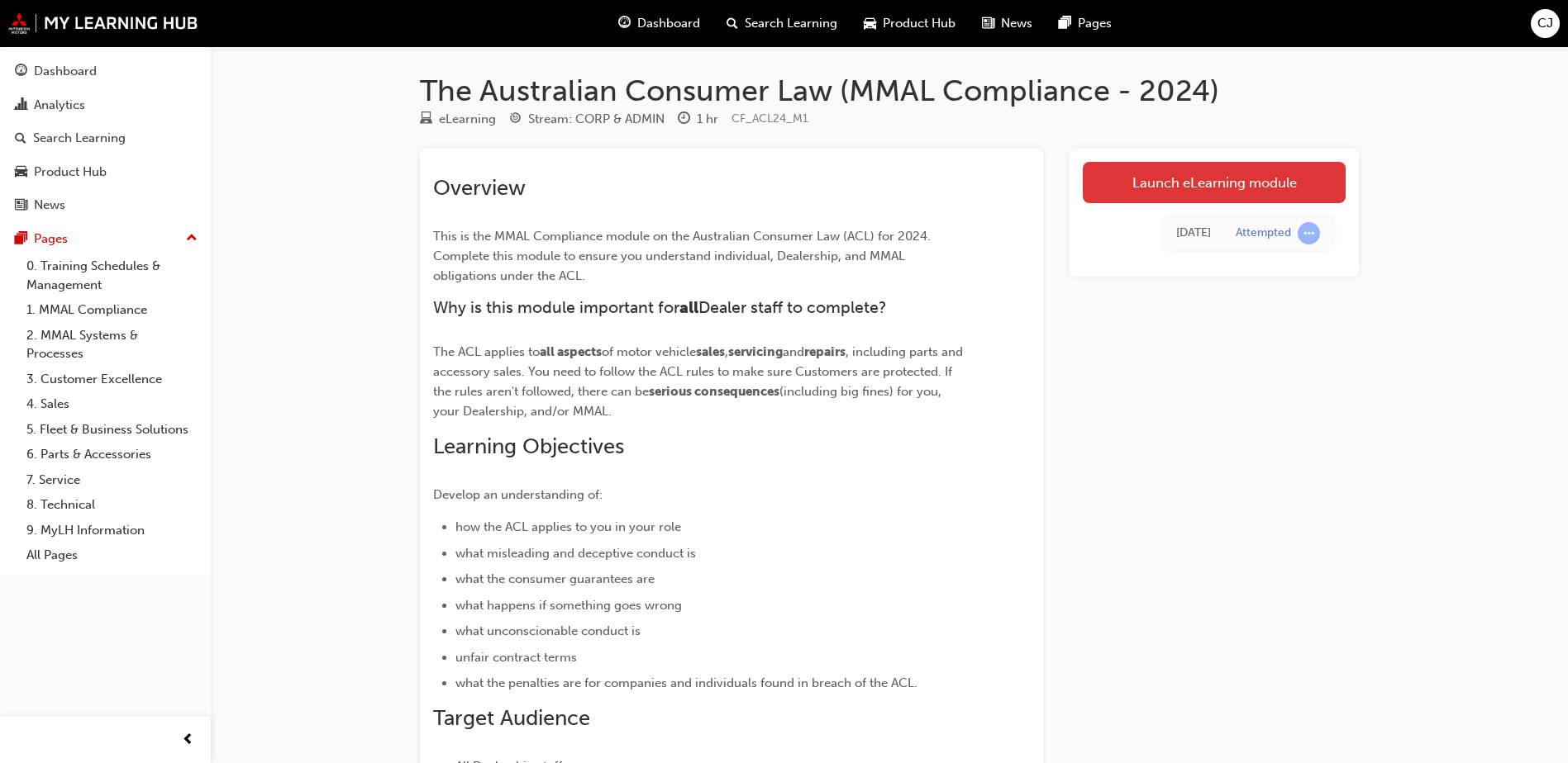
click at [1201, 172] on link "Launch eLearning module" at bounding box center [1214, 182] width 263 height 41
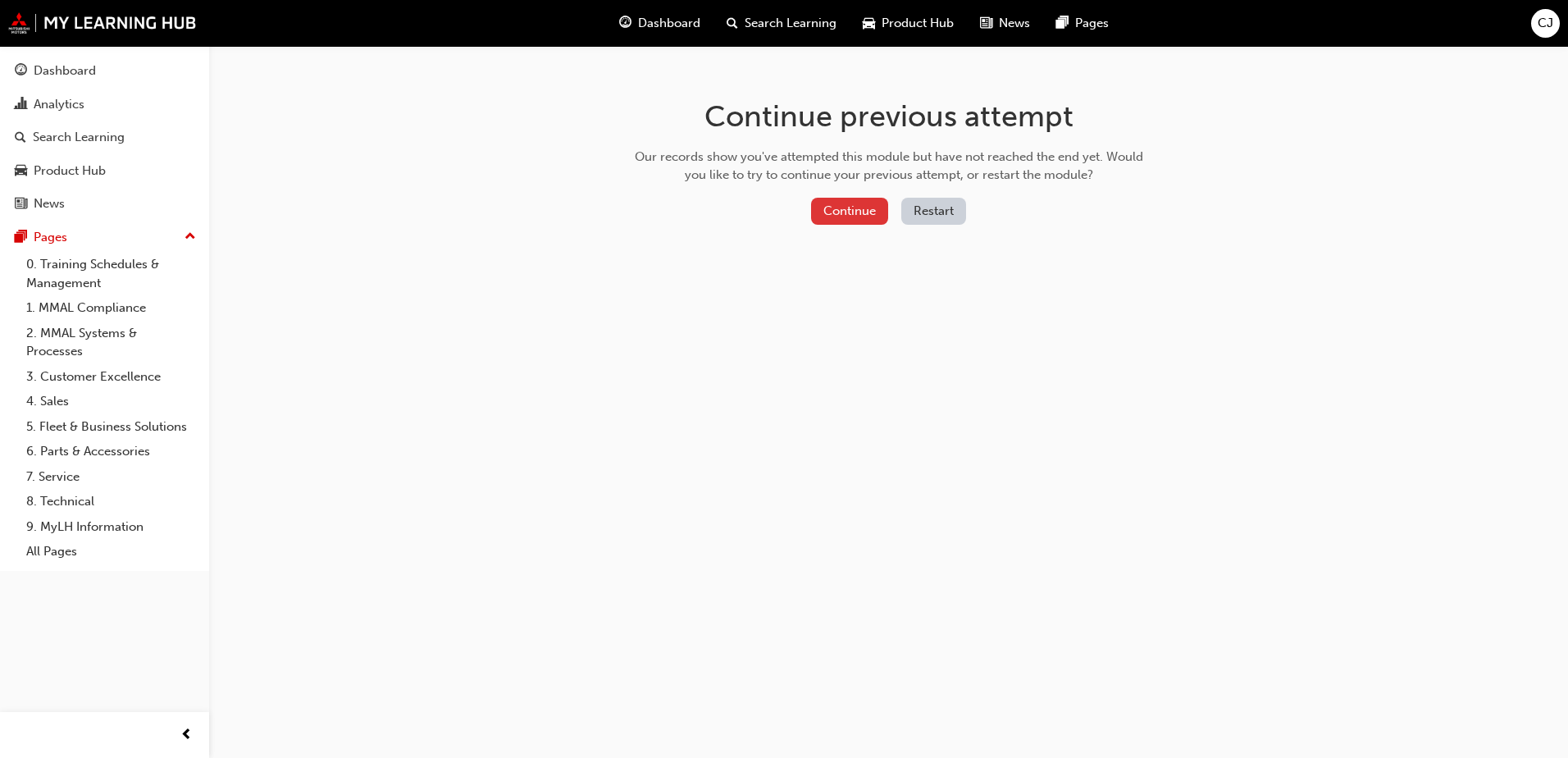
click at [860, 210] on button "Continue" at bounding box center [850, 210] width 77 height 27
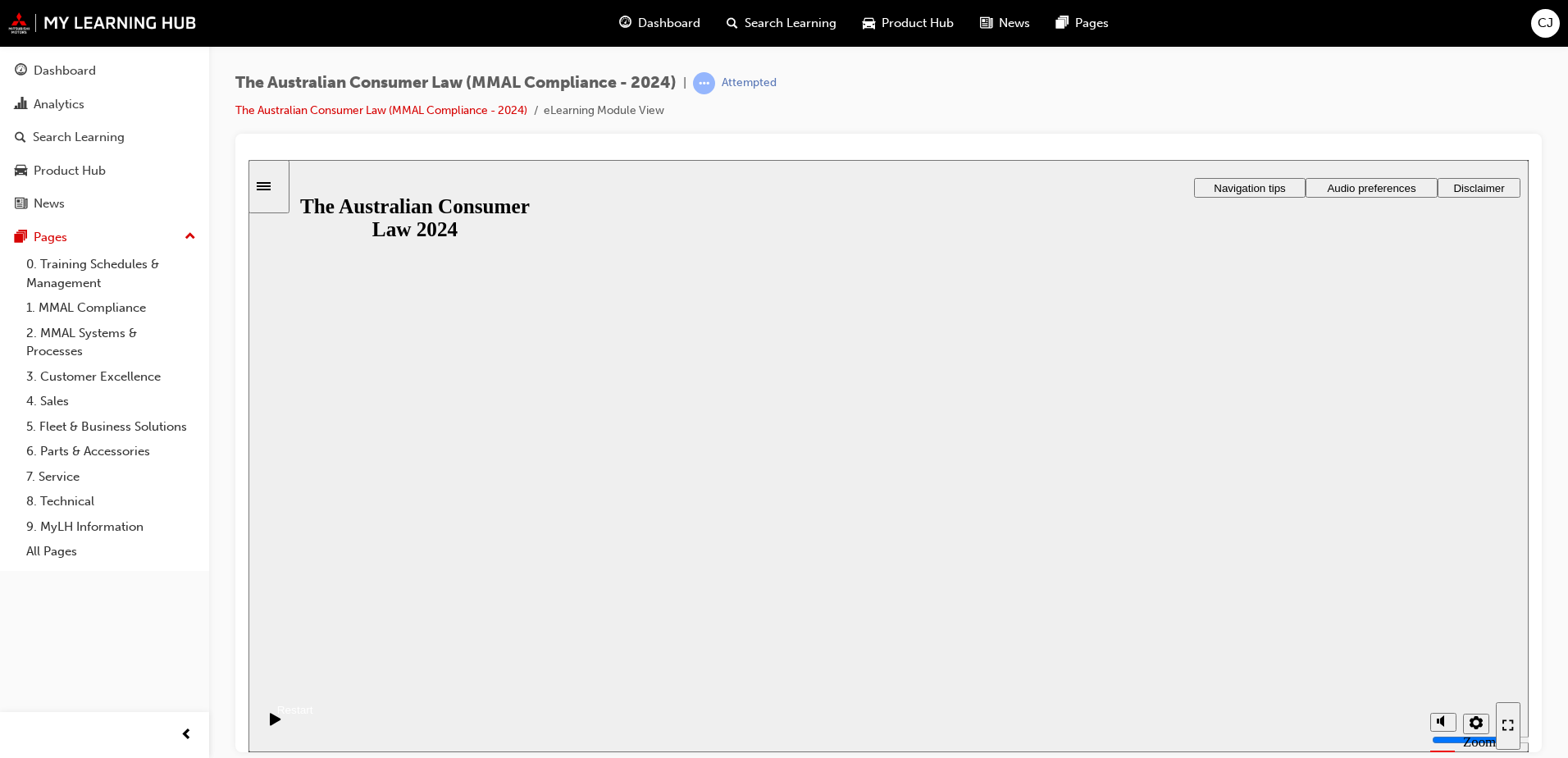
click at [314, 680] on button "Resume" at bounding box center [281, 690] width 65 height 22
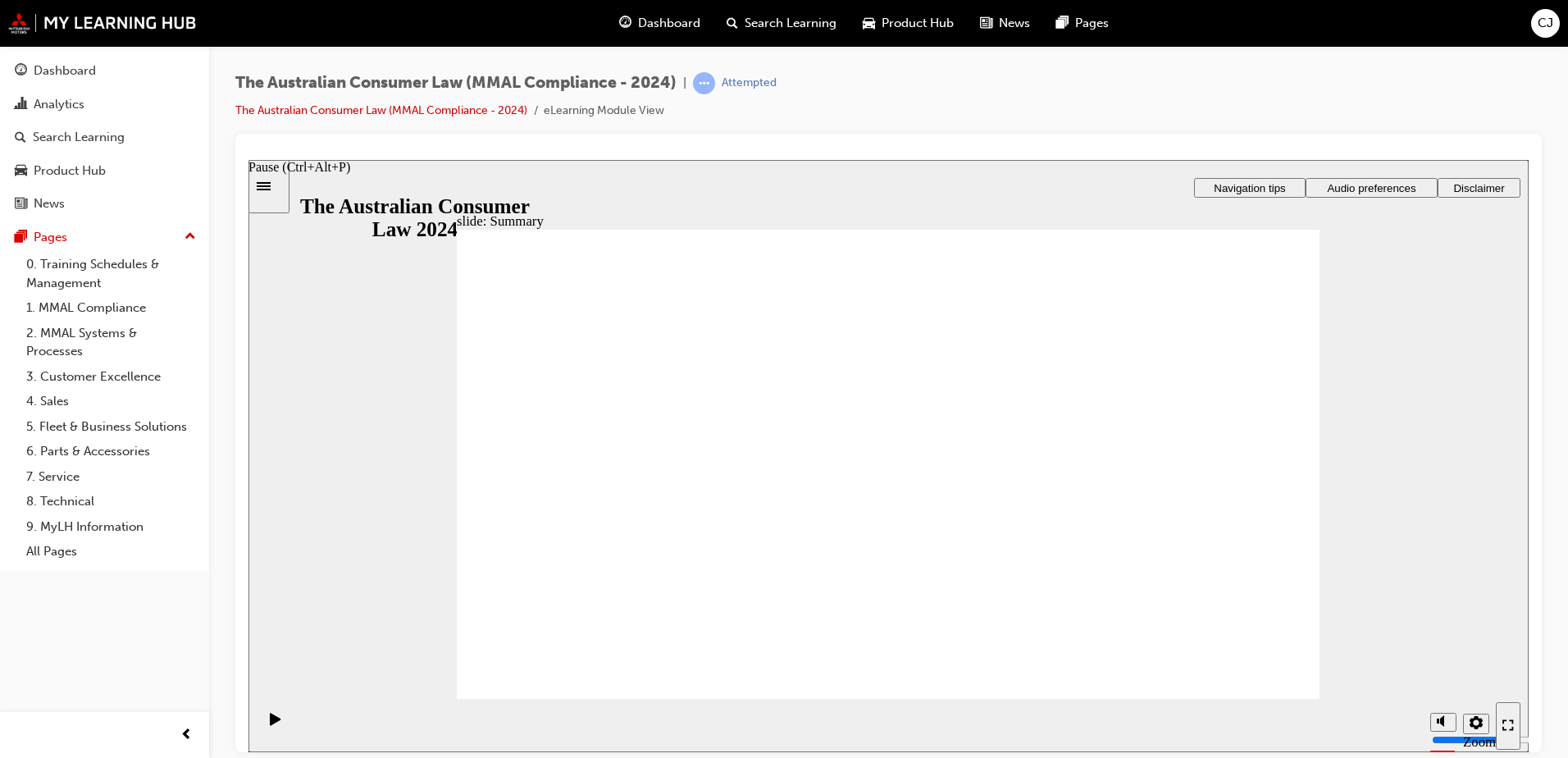
click at [272, 724] on icon "Pause (Ctrl+Alt+P)" at bounding box center [275, 718] width 10 height 12
click at [271, 723] on icon "Pause (Ctrl+Alt+P)" at bounding box center [275, 718] width 10 height 12
click at [183, 731] on span "prev-icon" at bounding box center [187, 735] width 12 height 21
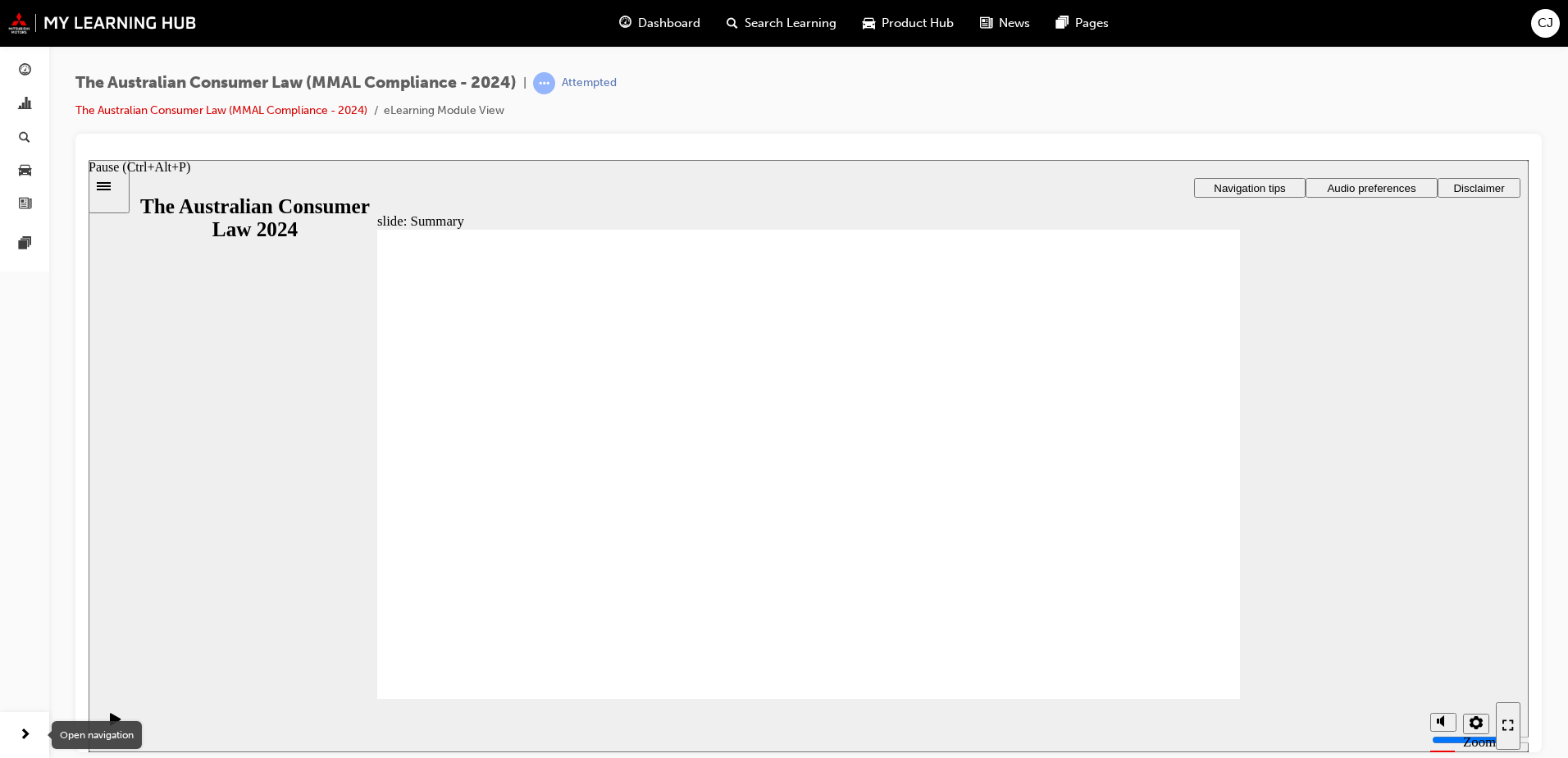
click at [30, 727] on span "next-icon" at bounding box center [25, 735] width 12 height 21
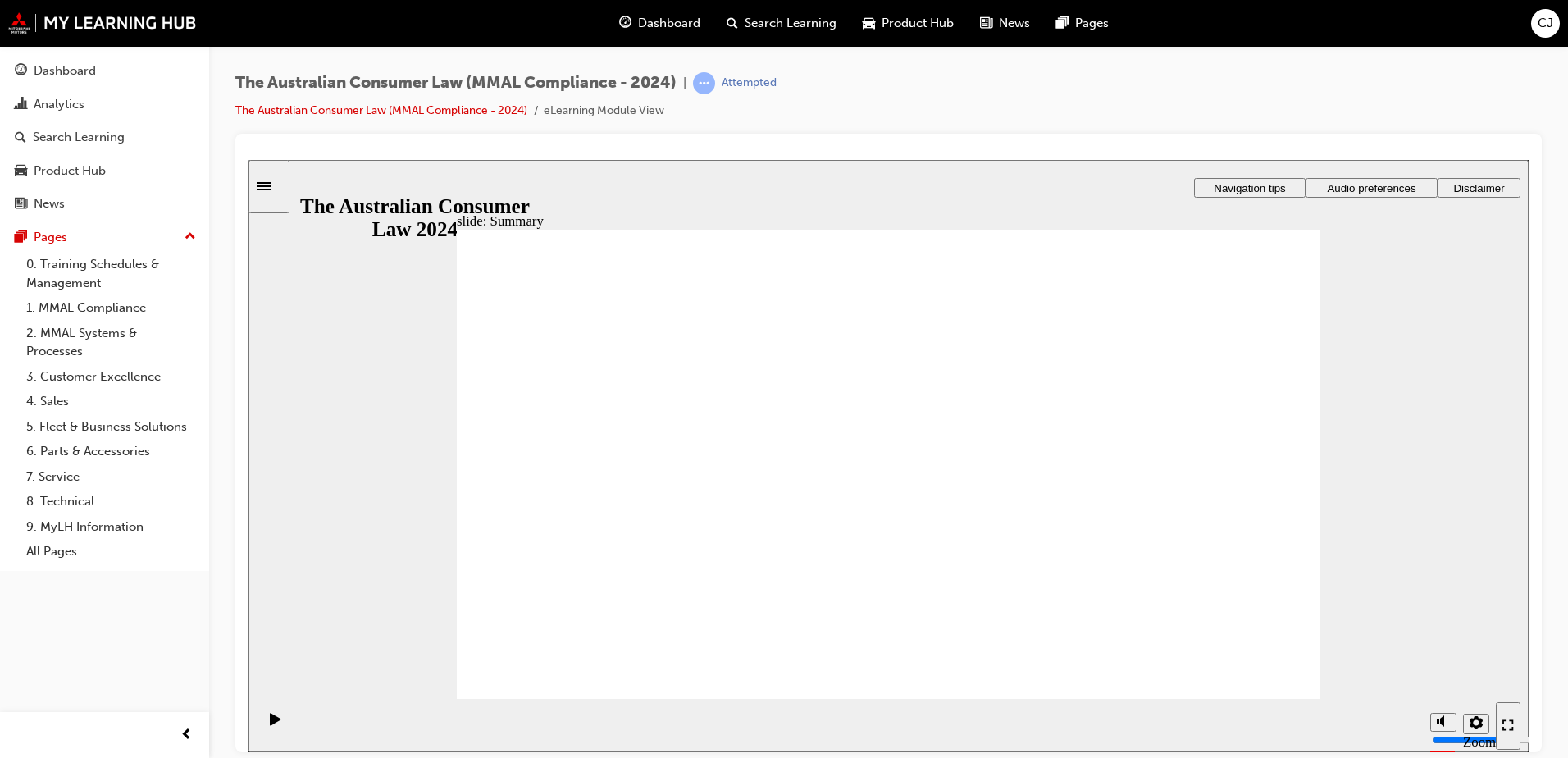
click at [671, 14] on span "Dashboard" at bounding box center [669, 23] width 63 height 19
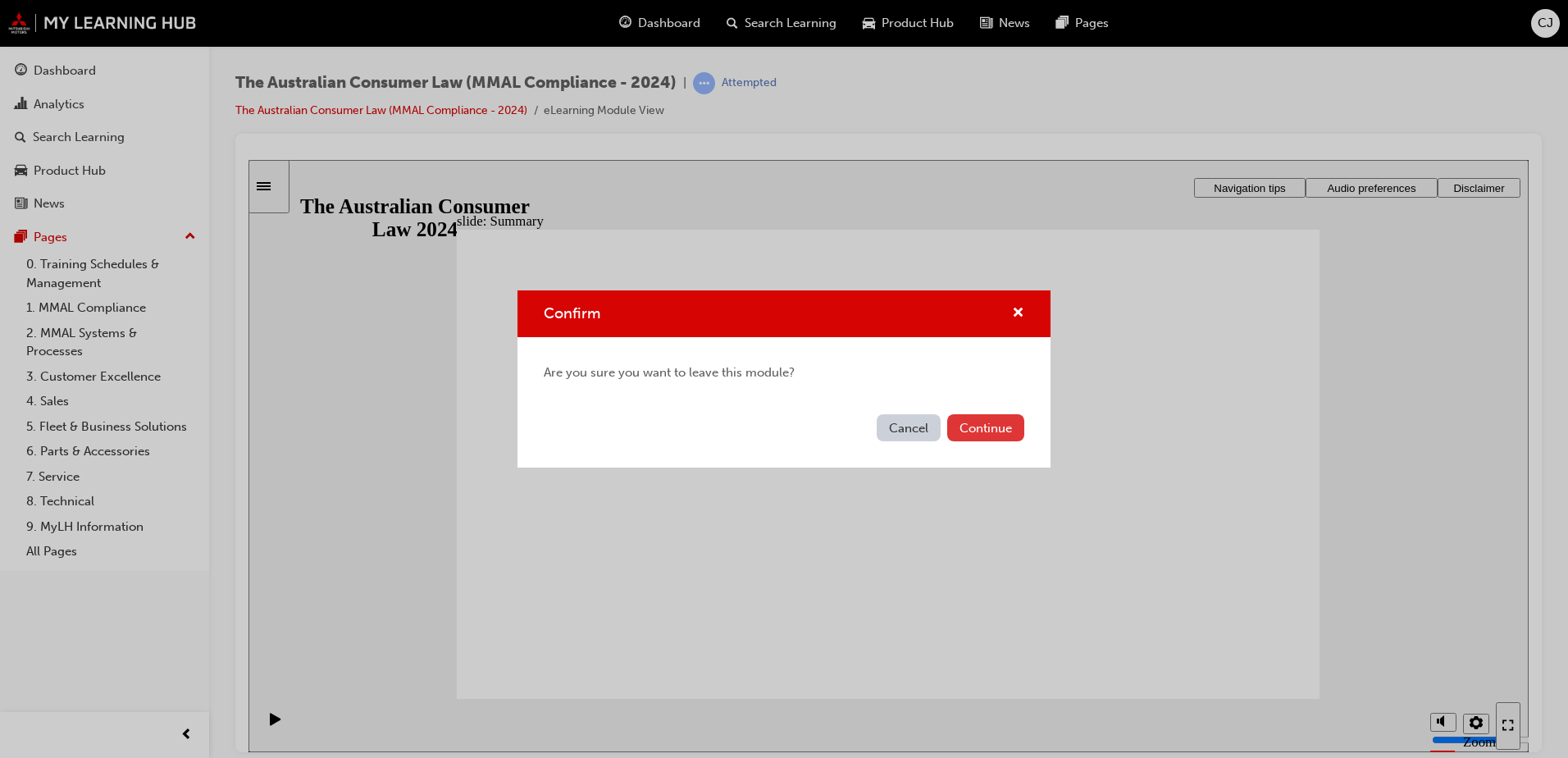
click at [982, 429] on button "Continue" at bounding box center [985, 428] width 77 height 27
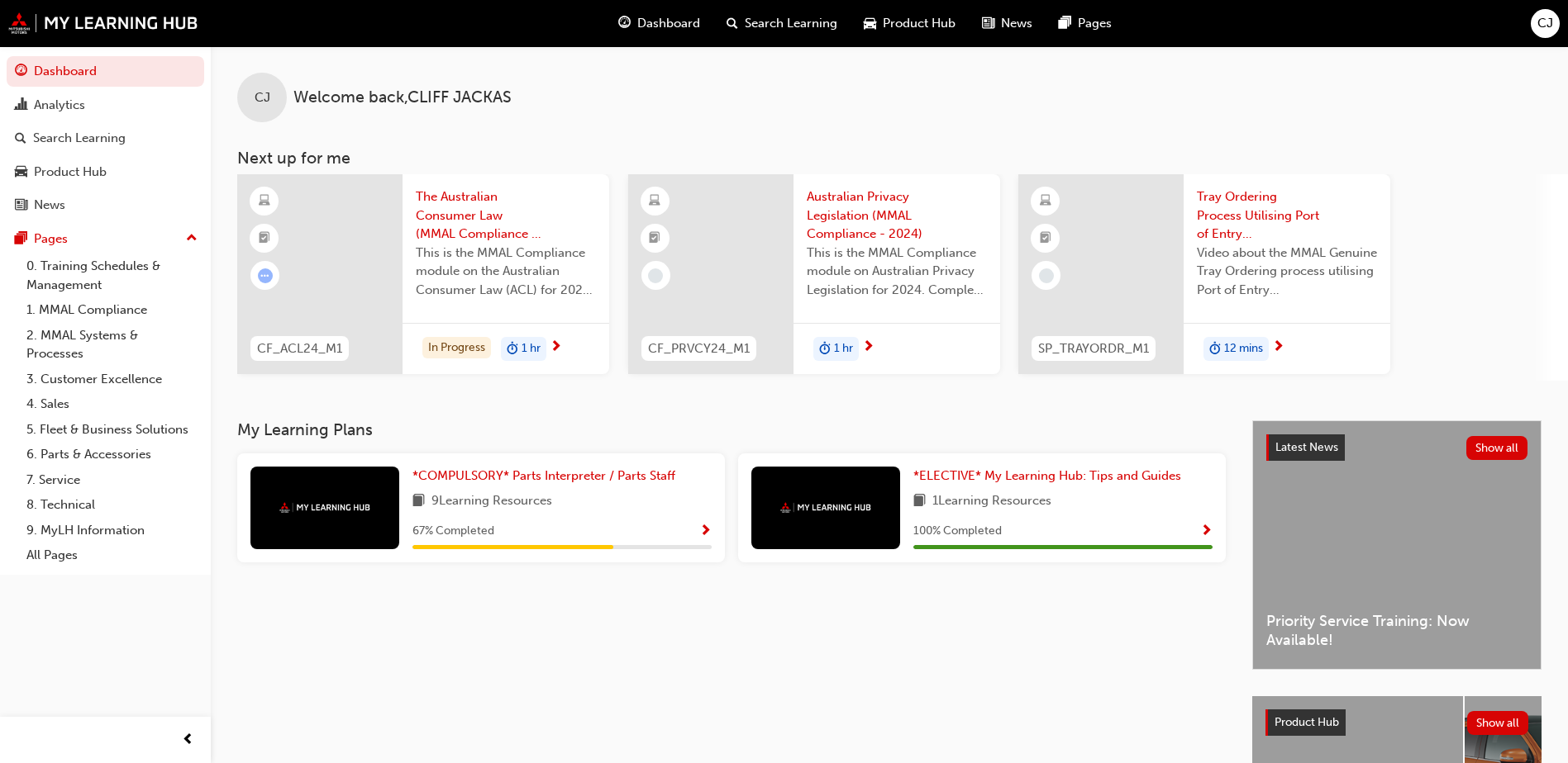
click at [700, 528] on span "Show Progress" at bounding box center [706, 531] width 12 height 15
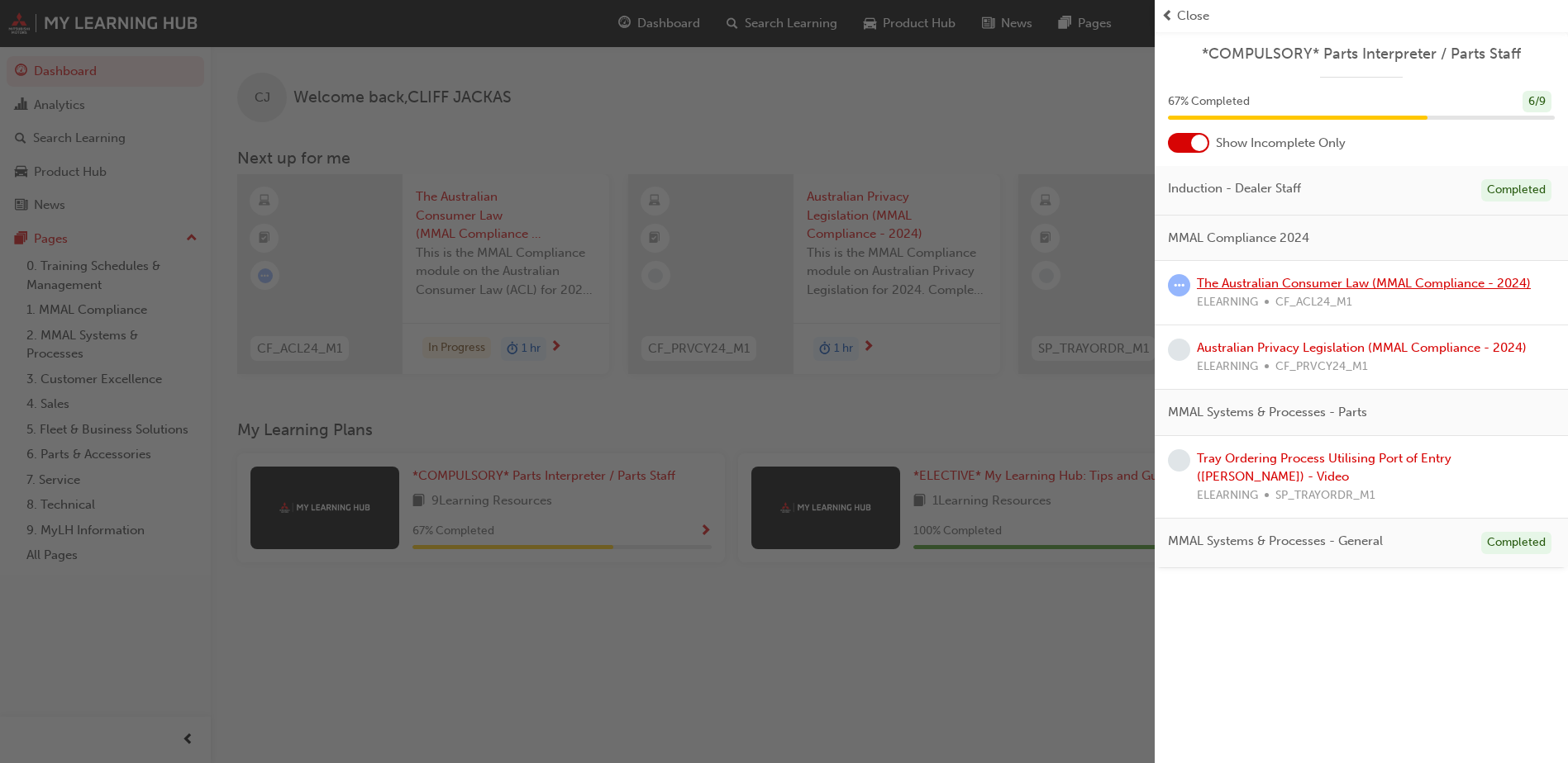
click at [1306, 286] on link "The Australian Consumer Law (MMAL Compliance - 2024)" at bounding box center [1363, 283] width 334 height 15
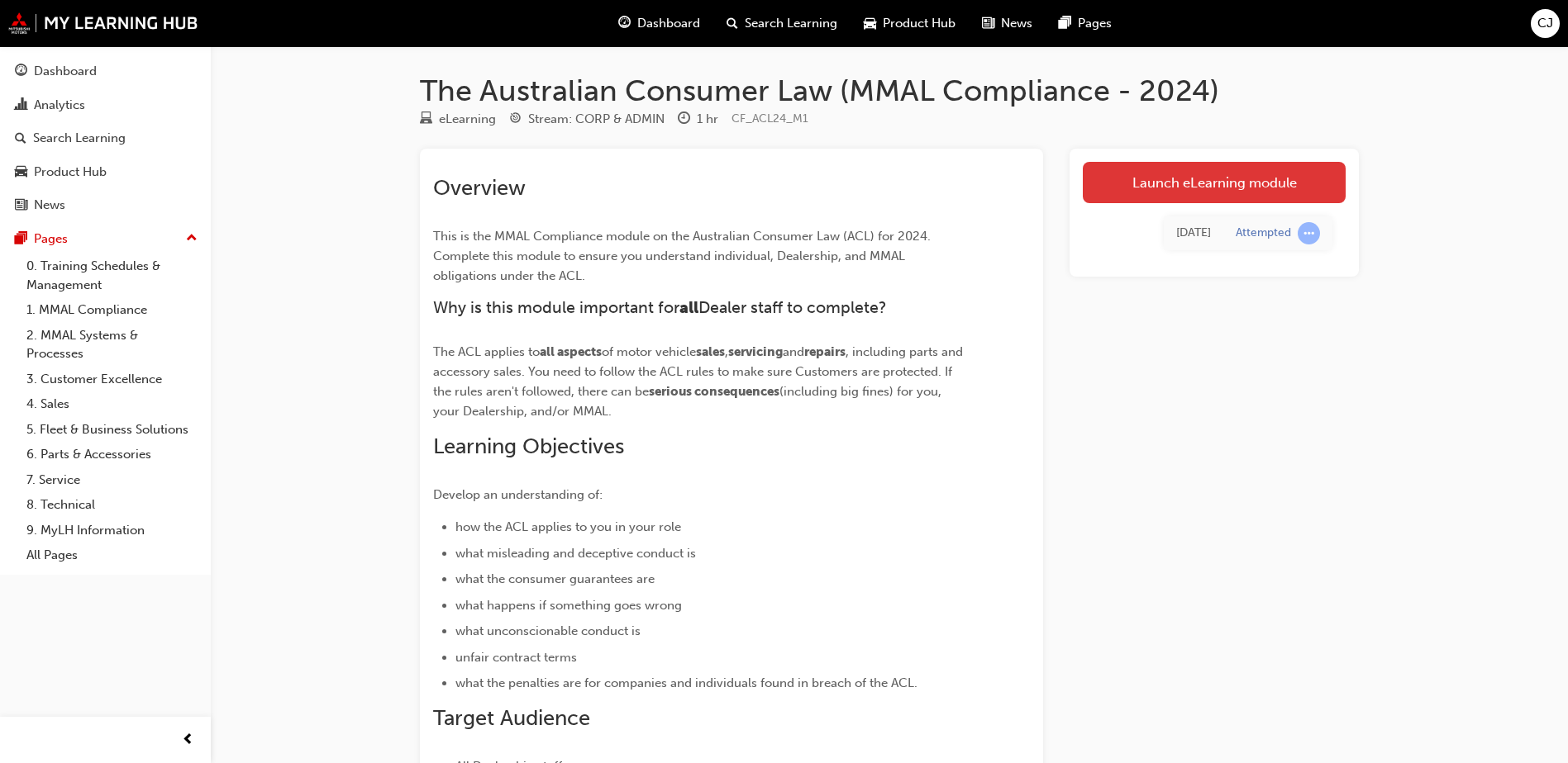
click at [1256, 189] on link "Launch eLearning module" at bounding box center [1214, 182] width 263 height 41
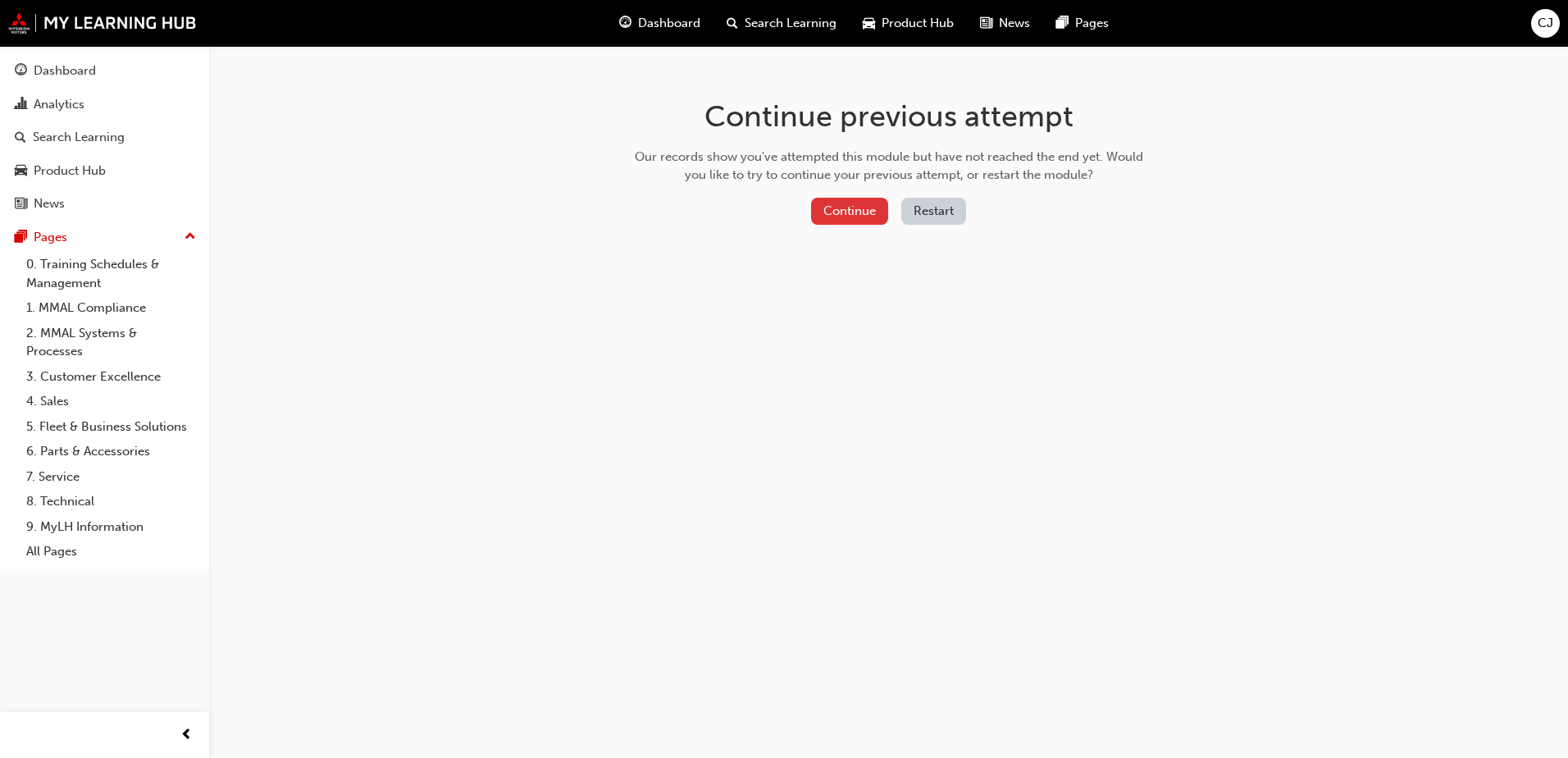
click at [864, 209] on button "Continue" at bounding box center [850, 210] width 77 height 27
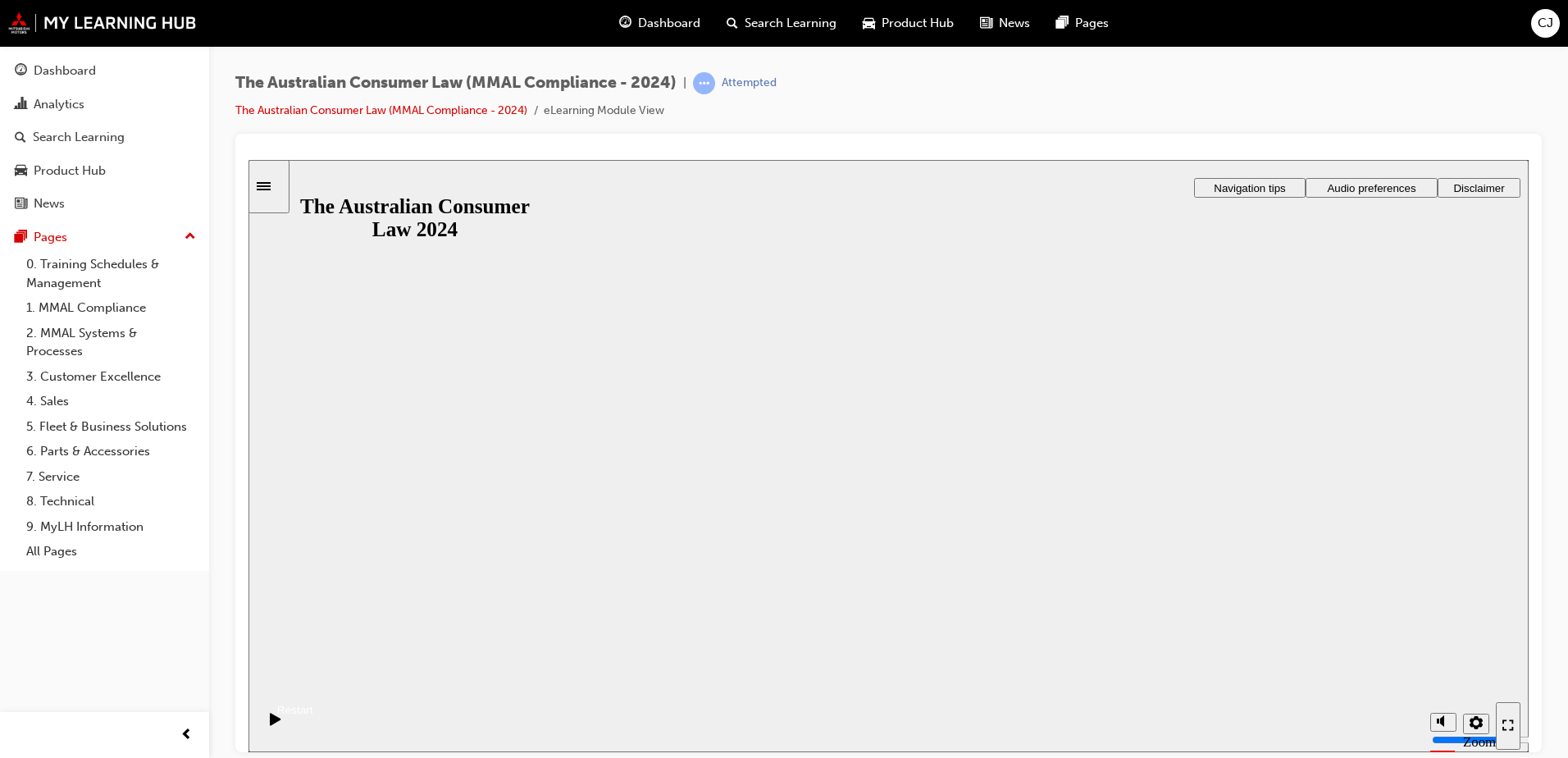
click at [314, 680] on button "Resume" at bounding box center [281, 690] width 65 height 22
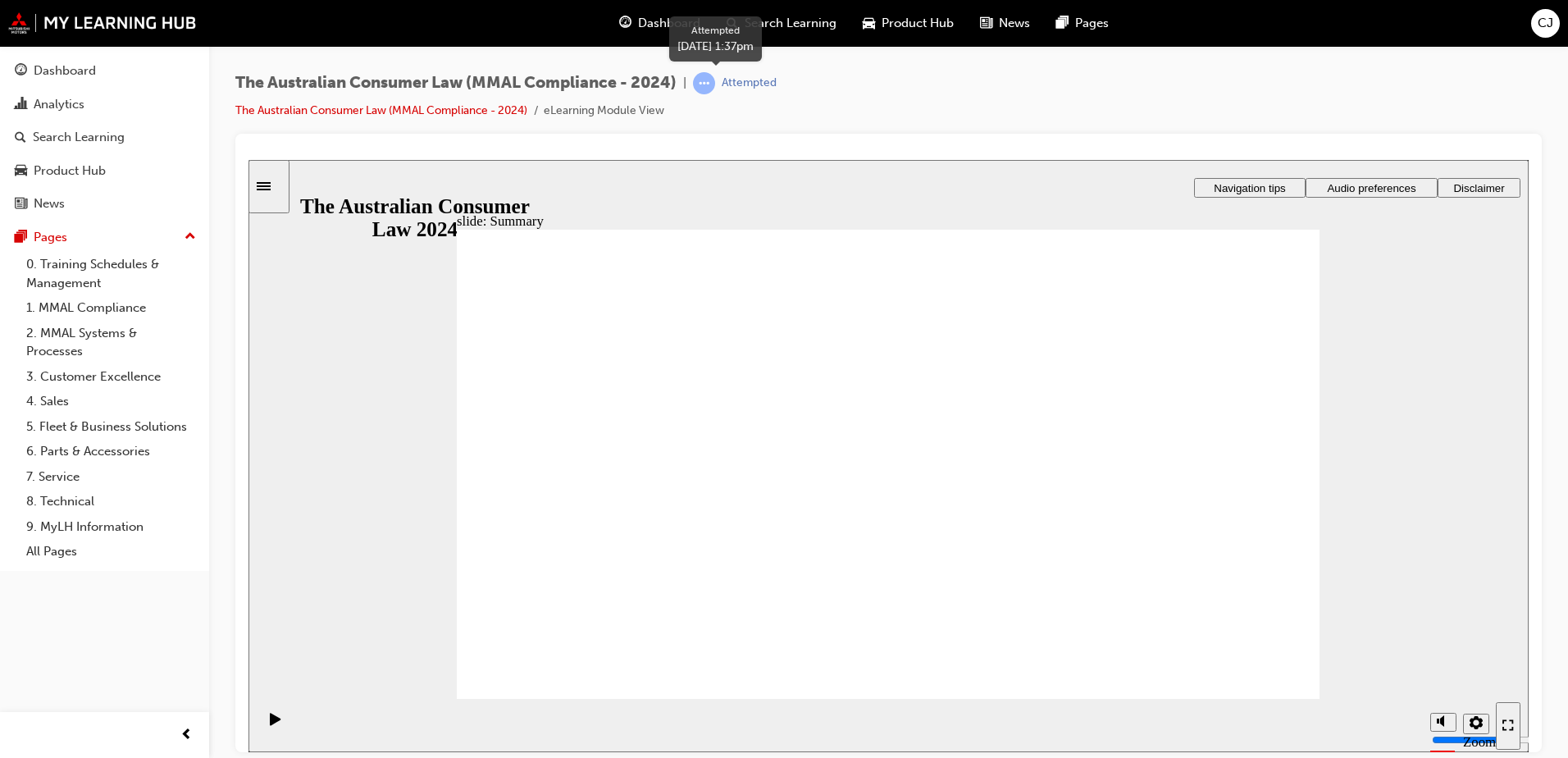
click at [711, 83] on span "learningRecordVerb_ATTEMPT-icon" at bounding box center [704, 83] width 22 height 22
click at [769, 108] on ul "The Australian Consumer Law (MMAL Compliance - 2024) eLearning Module View" at bounding box center [506, 110] width 541 height 20
click at [672, 23] on span "Dashboard" at bounding box center [669, 23] width 63 height 19
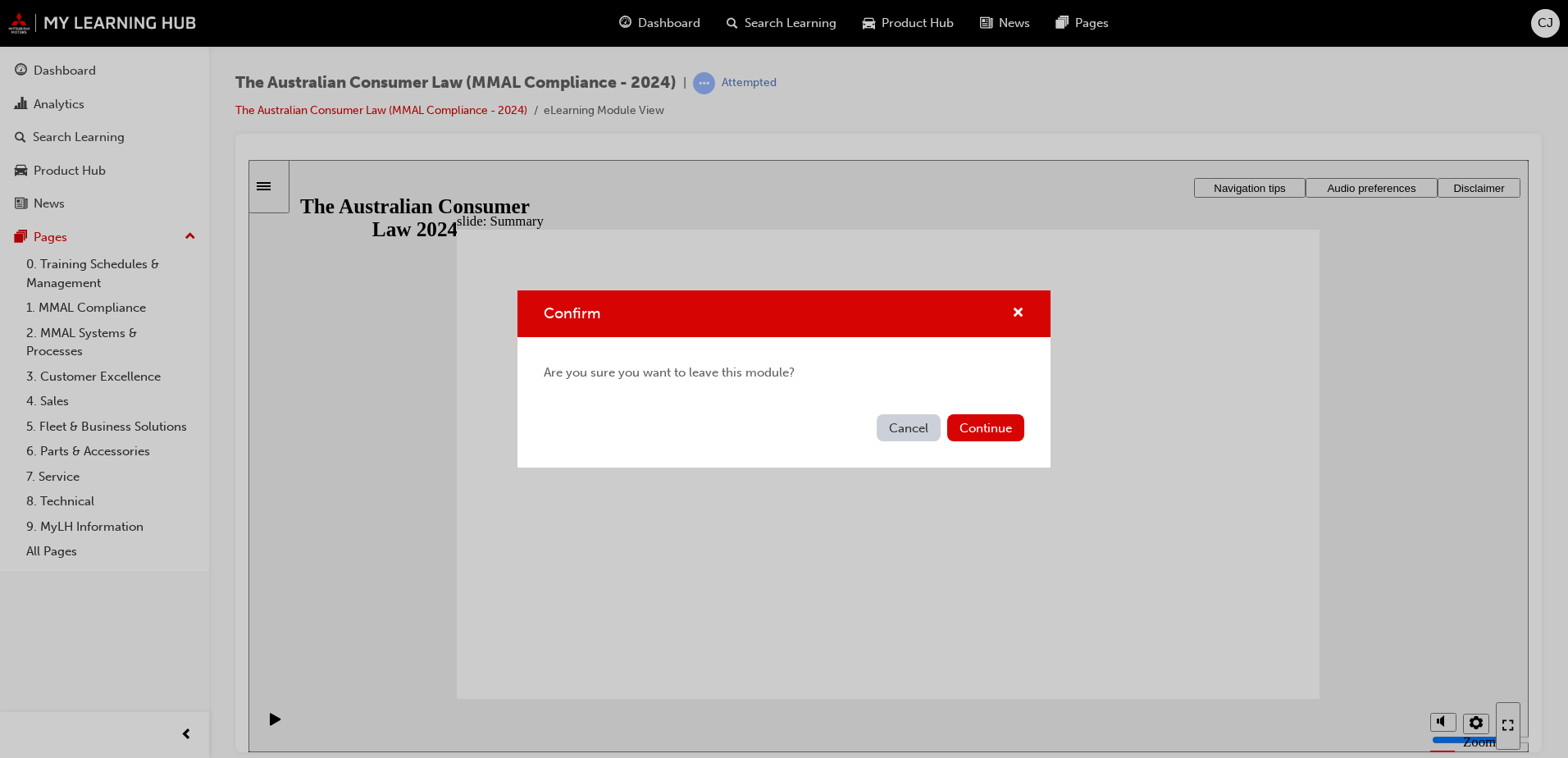
click at [922, 424] on button "Cancel" at bounding box center [909, 428] width 64 height 27
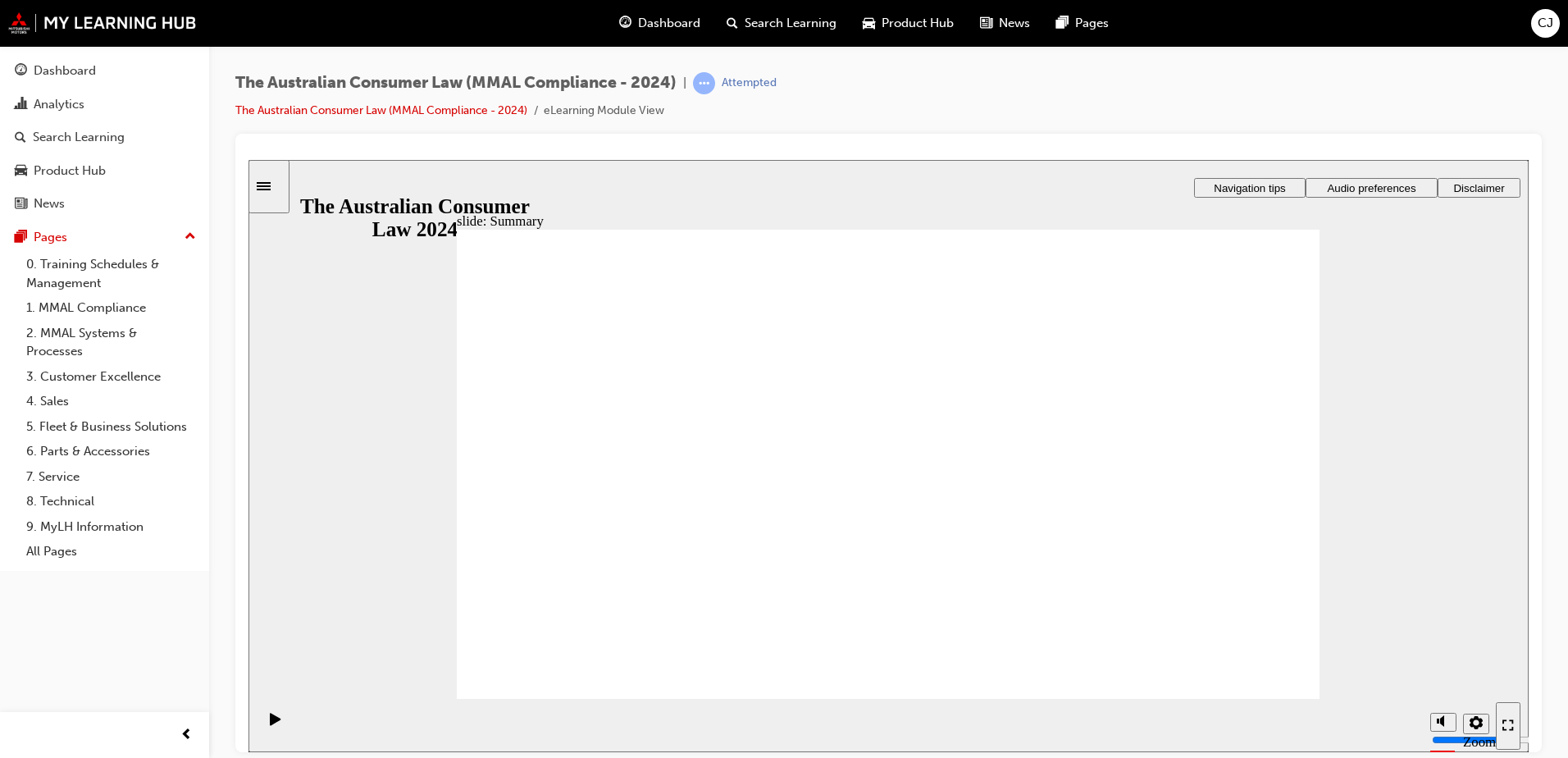
click at [654, 15] on span "Dashboard" at bounding box center [669, 23] width 63 height 19
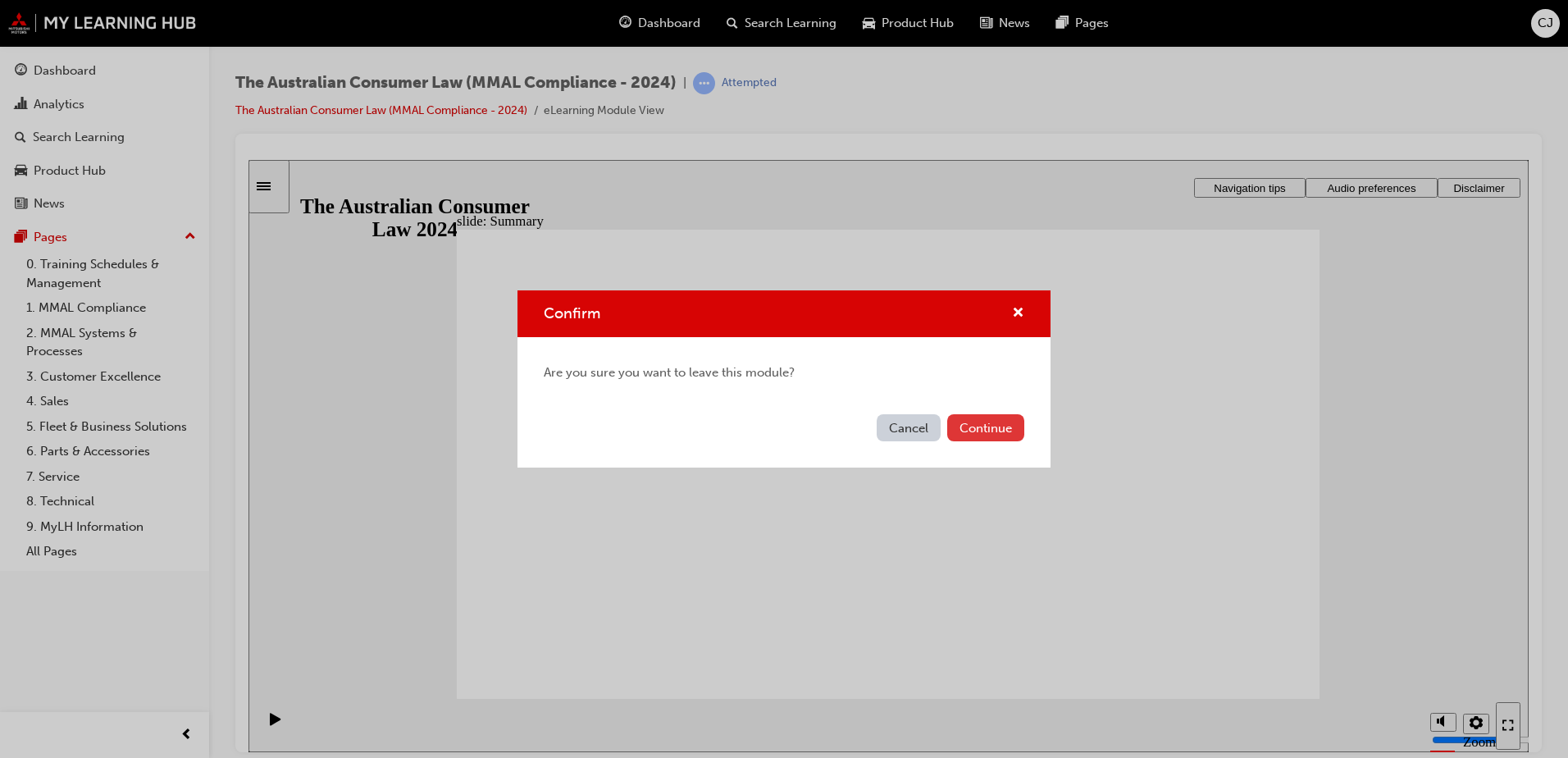
click at [987, 424] on button "Continue" at bounding box center [985, 428] width 77 height 27
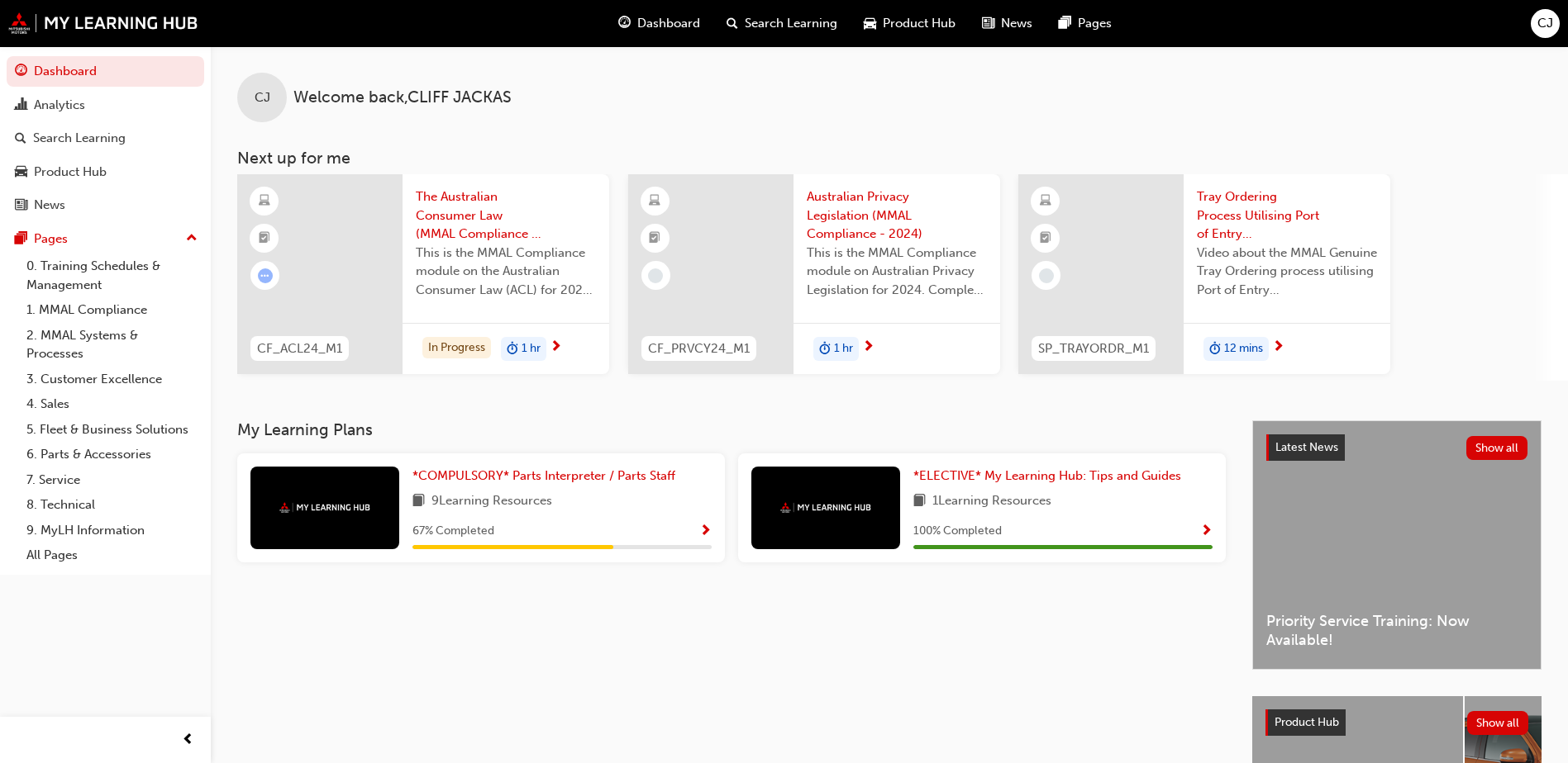
click at [556, 346] on span "next-icon" at bounding box center [556, 347] width 12 height 15
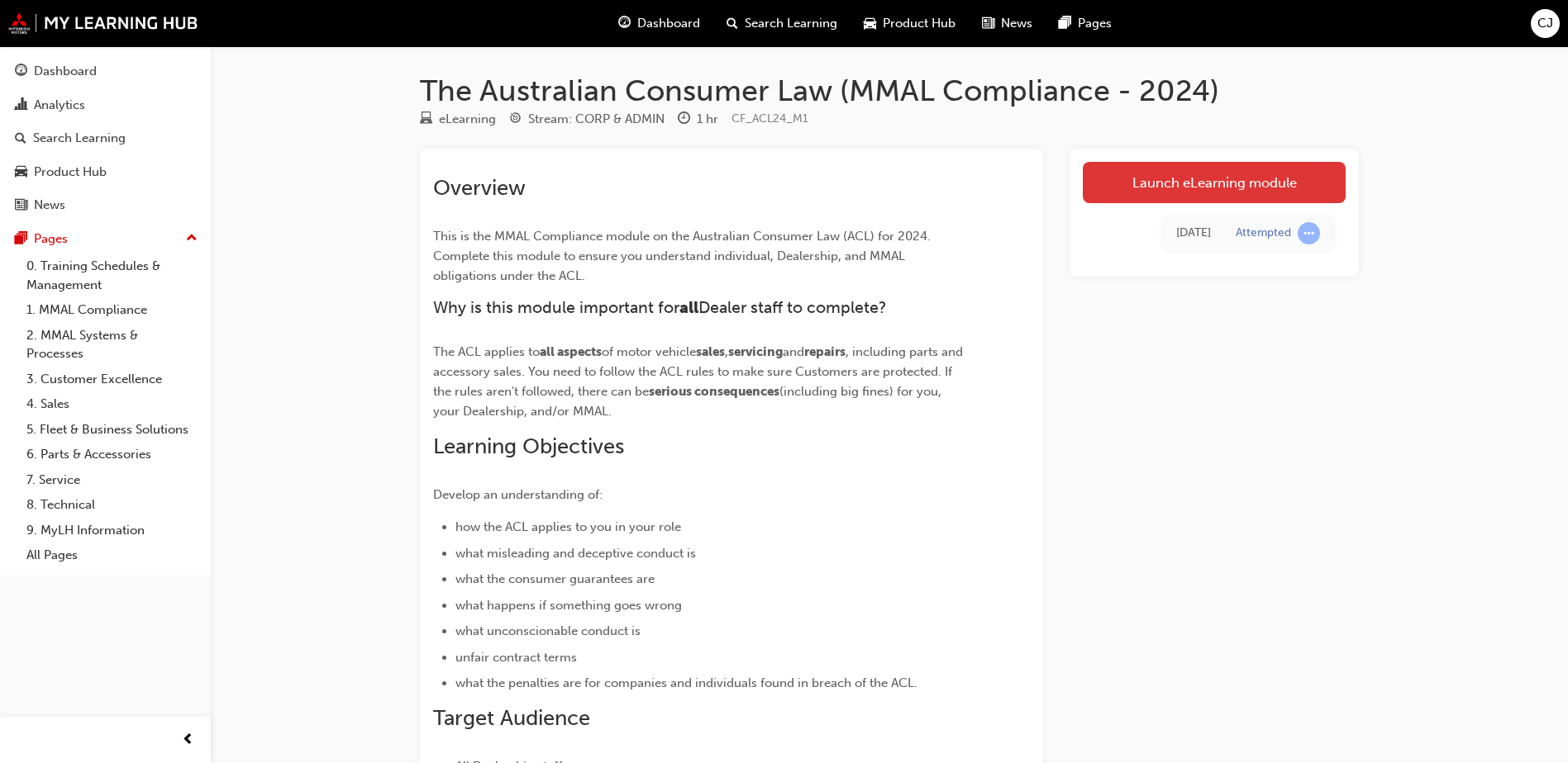
click at [1227, 188] on link "Launch eLearning module" at bounding box center [1214, 182] width 263 height 41
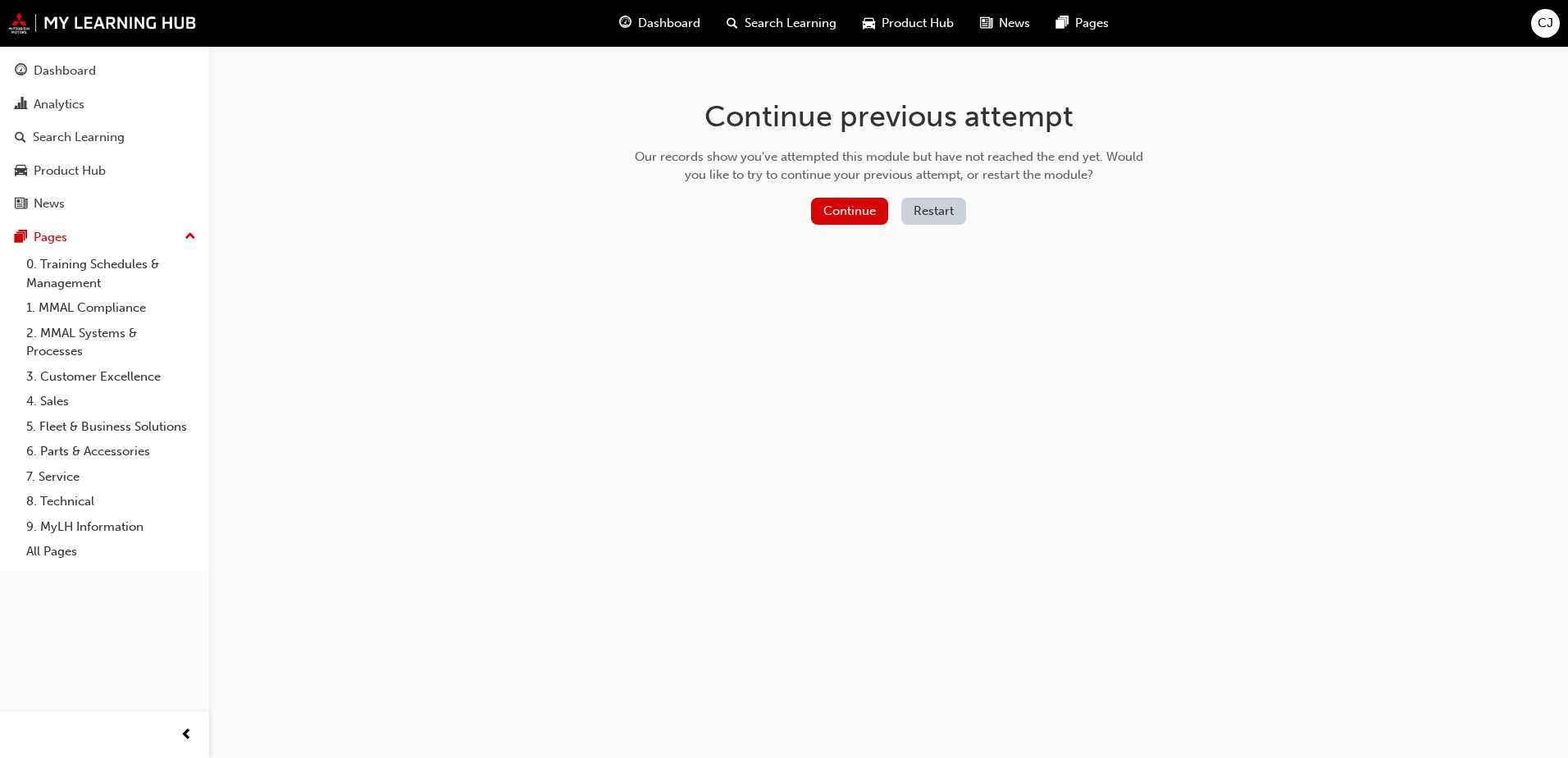
click at [947, 206] on button "Restart" at bounding box center [933, 210] width 65 height 27
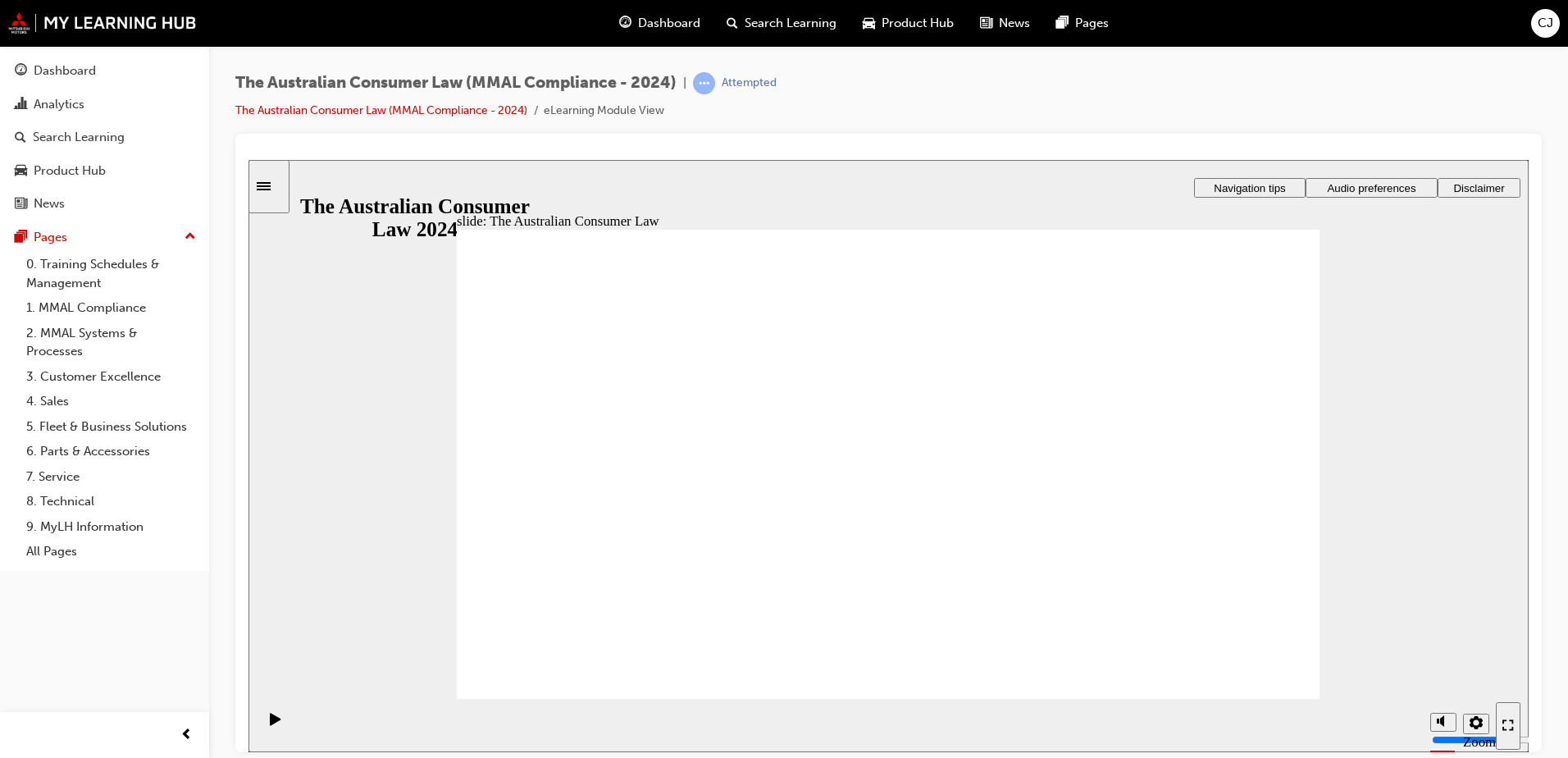
click at [673, 23] on span "Dashboard" at bounding box center [669, 23] width 63 height 19
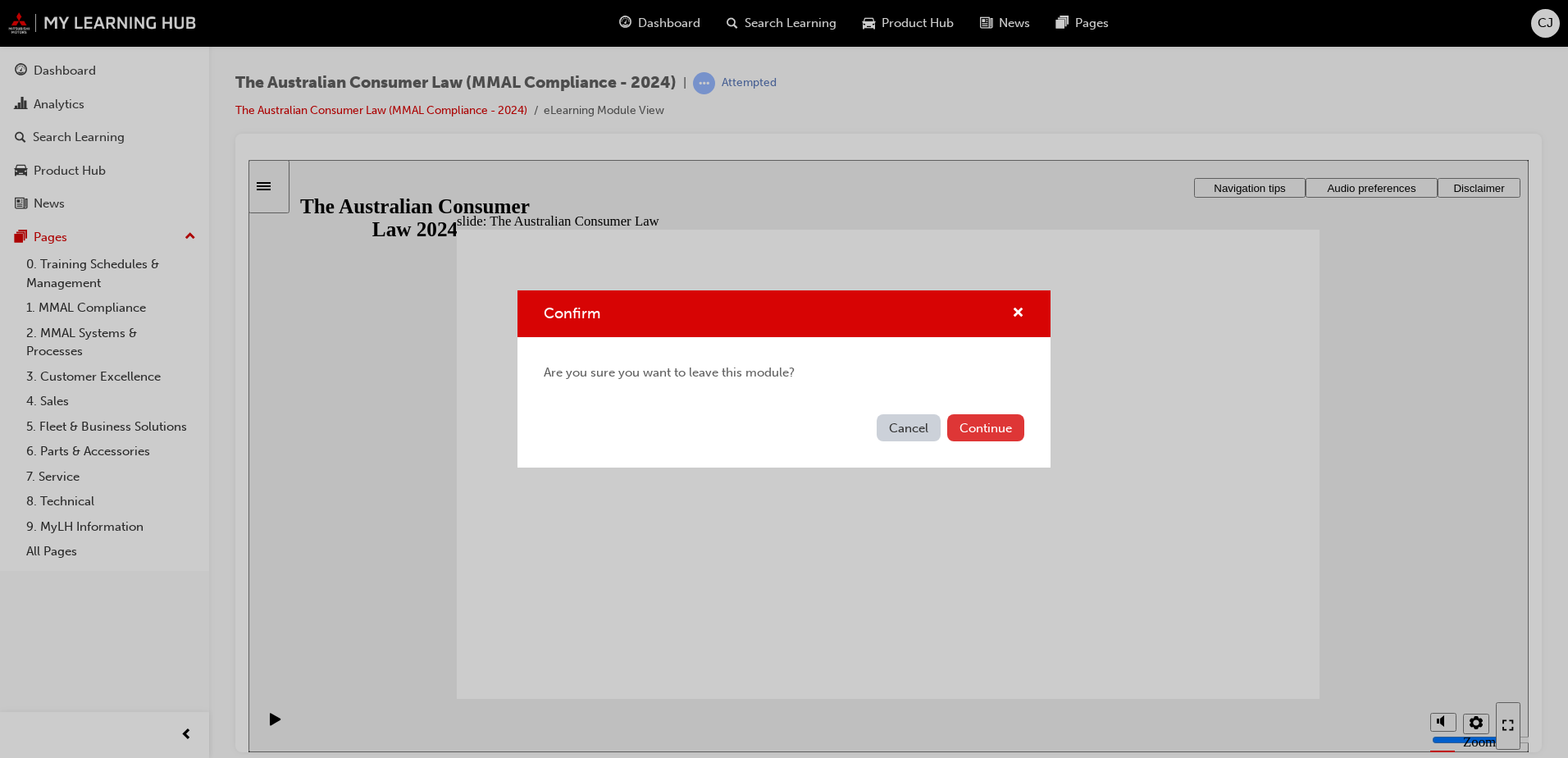
click at [980, 422] on button "Continue" at bounding box center [985, 428] width 77 height 27
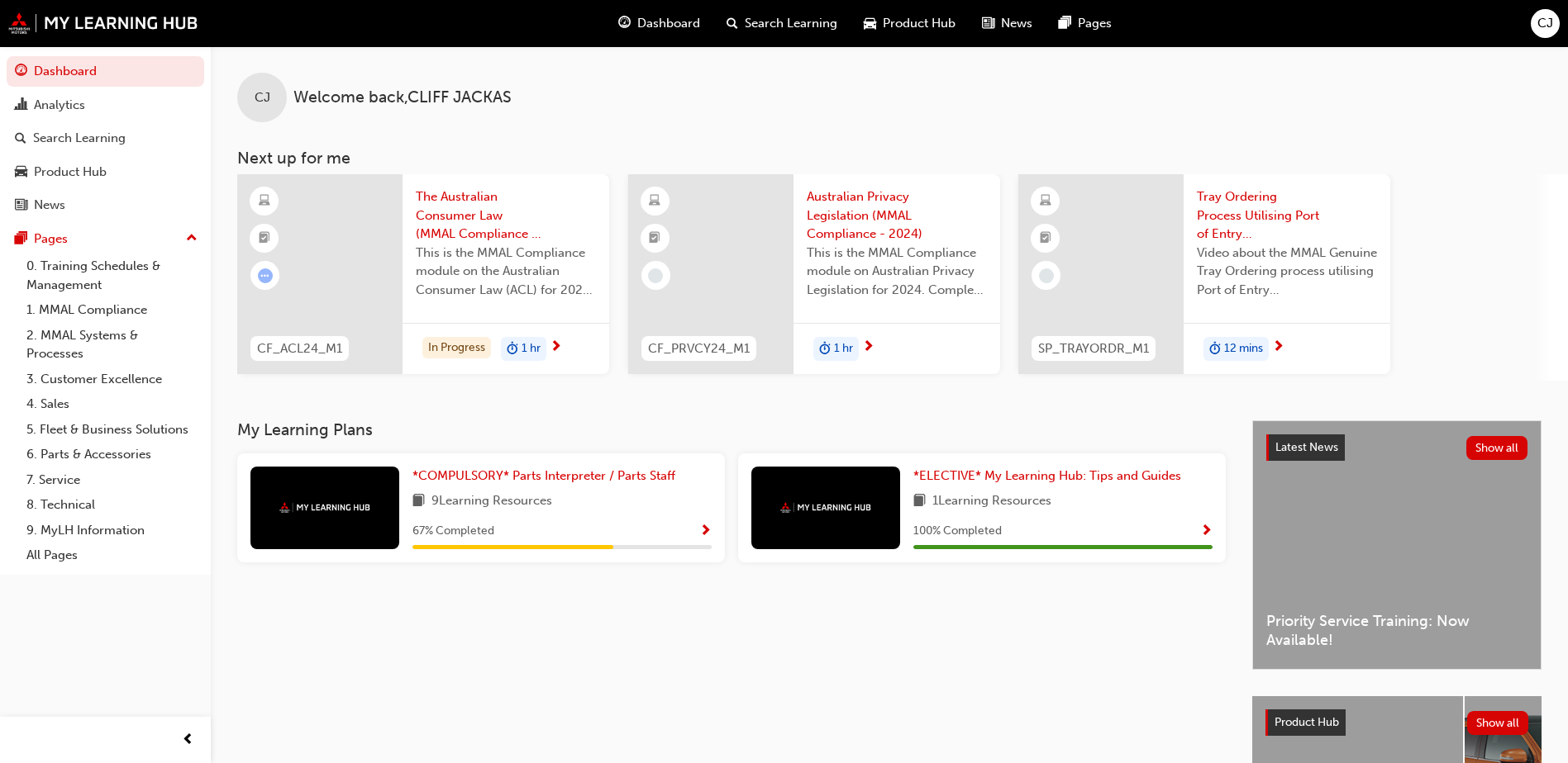
click at [710, 530] on span "Show Progress" at bounding box center [706, 531] width 12 height 15
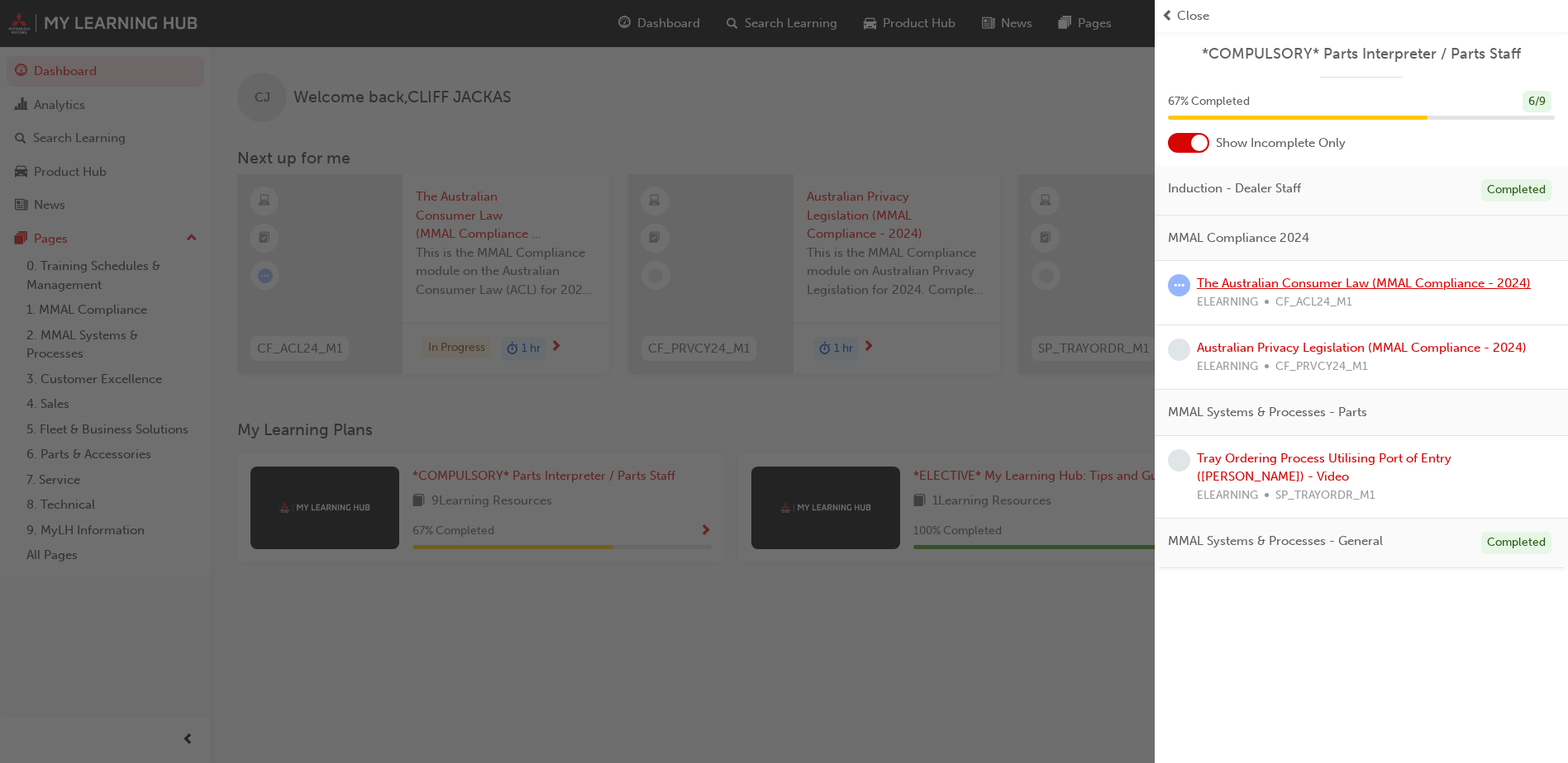
click at [1405, 277] on link "The Australian Consumer Law (MMAL Compliance - 2024)" at bounding box center [1363, 283] width 334 height 15
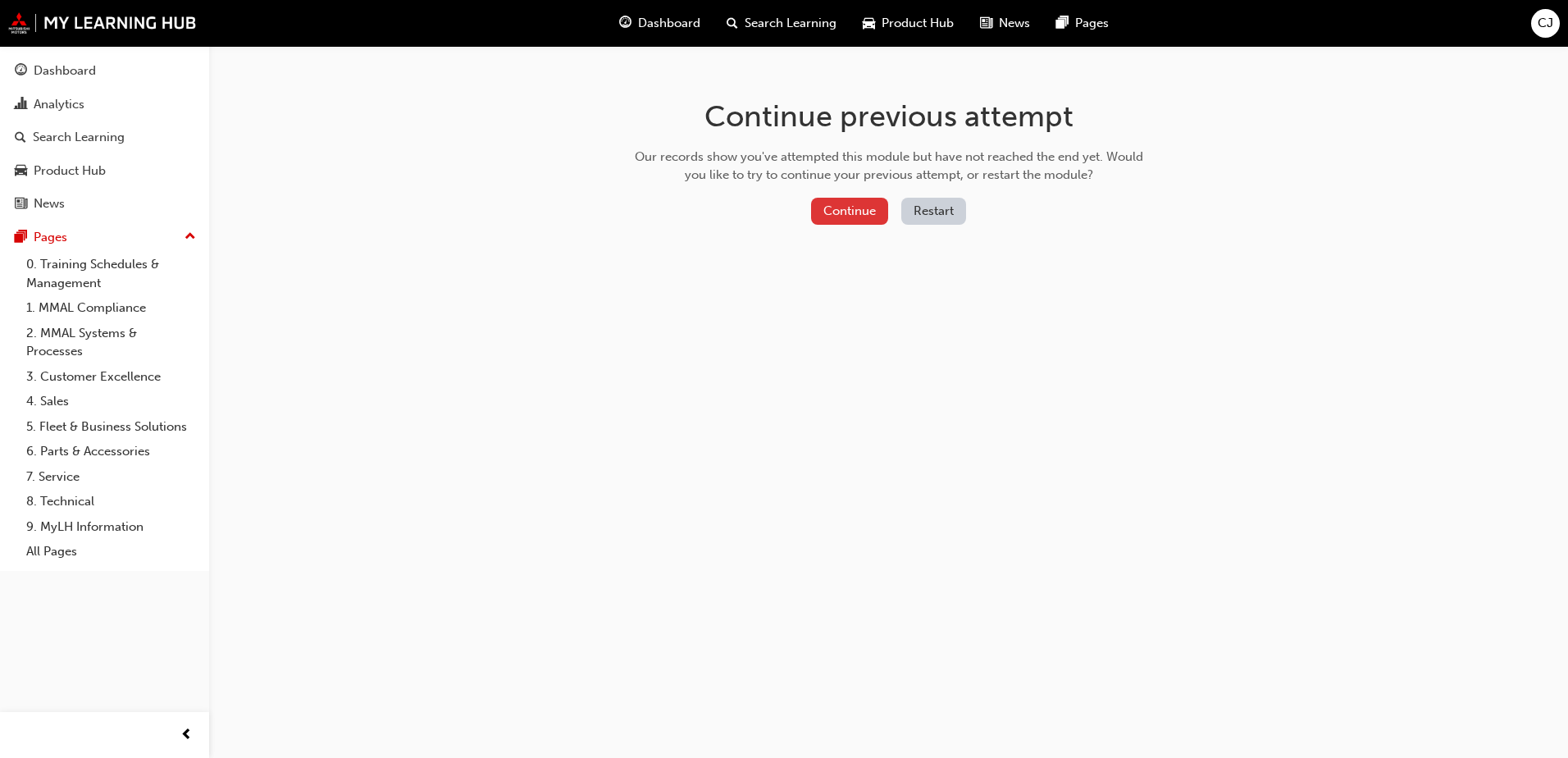
click at [851, 212] on button "Continue" at bounding box center [850, 210] width 77 height 27
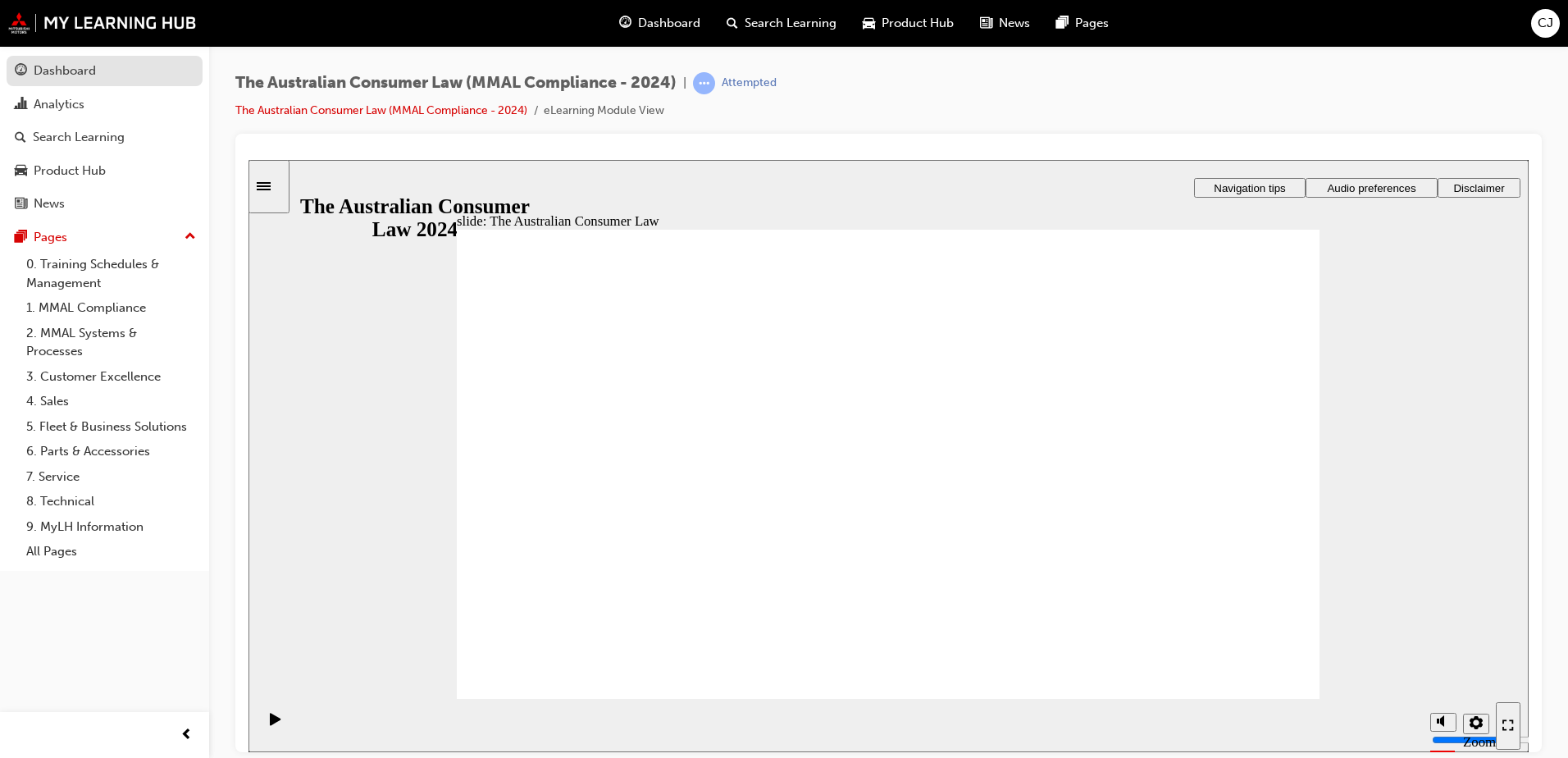
click at [83, 66] on div "Dashboard" at bounding box center [65, 71] width 63 height 19
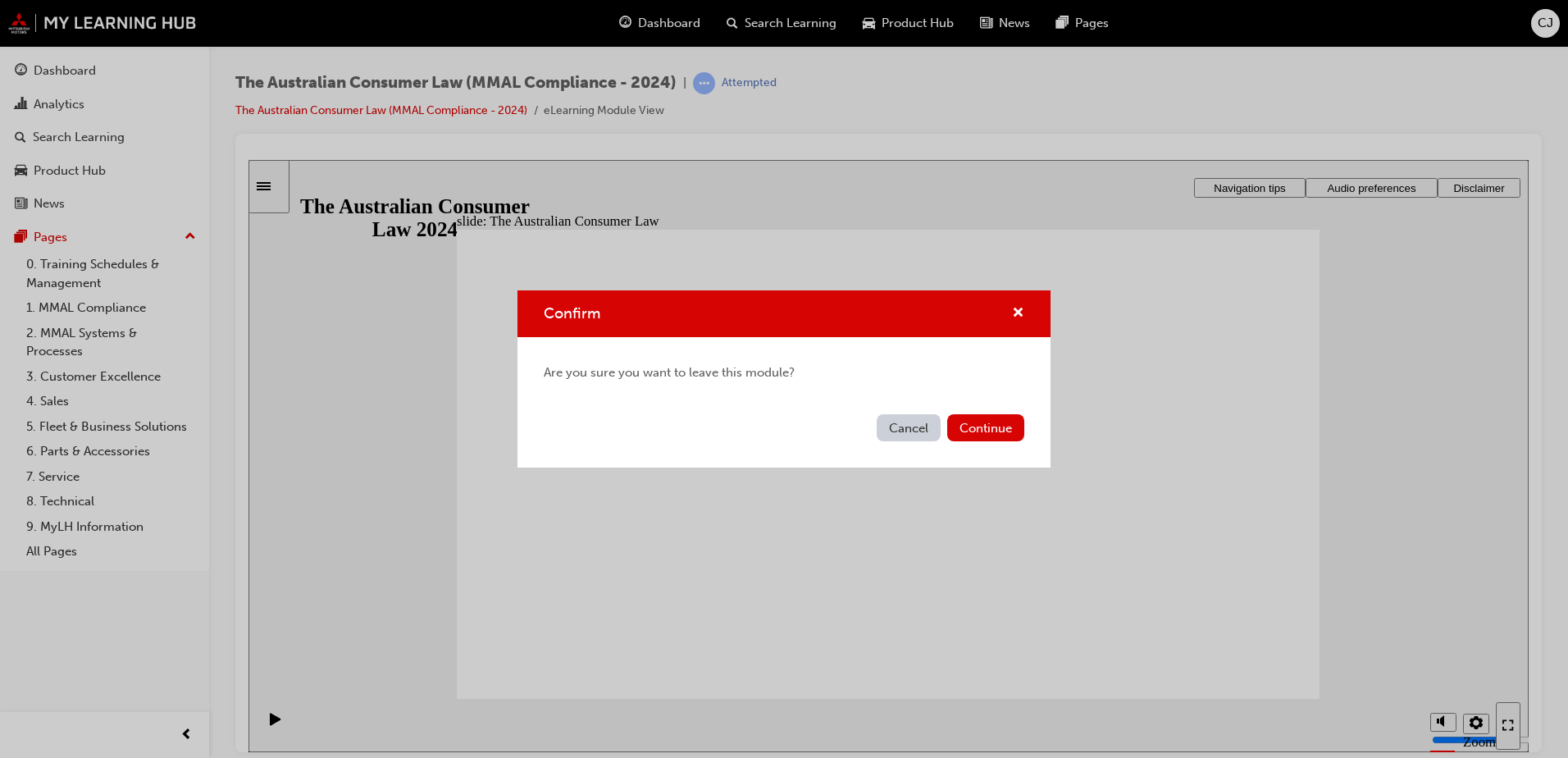
click at [984, 429] on button "Continue" at bounding box center [985, 428] width 77 height 27
